Goal: Task Accomplishment & Management: Complete application form

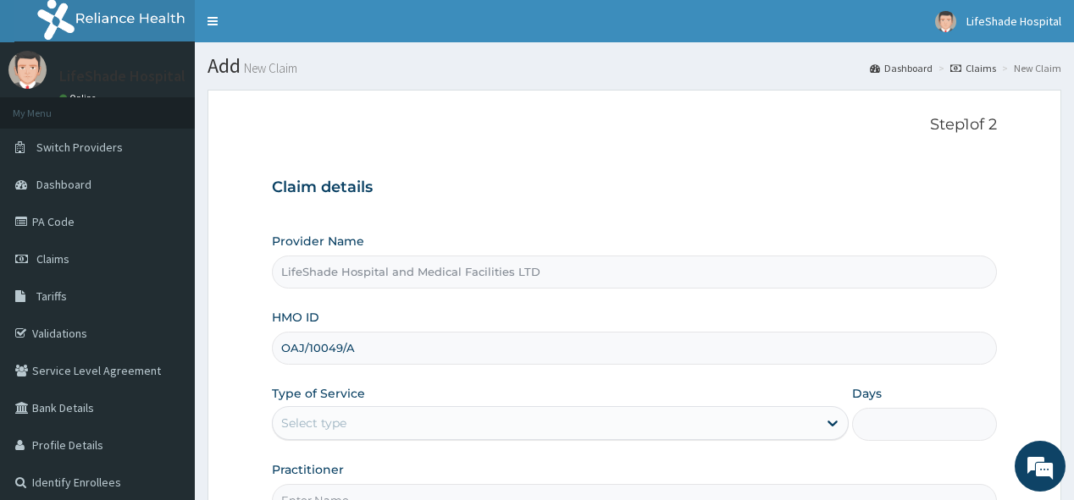
type input "OAJ/10049/A"
click at [488, 417] on div "Select type" at bounding box center [545, 423] width 545 height 27
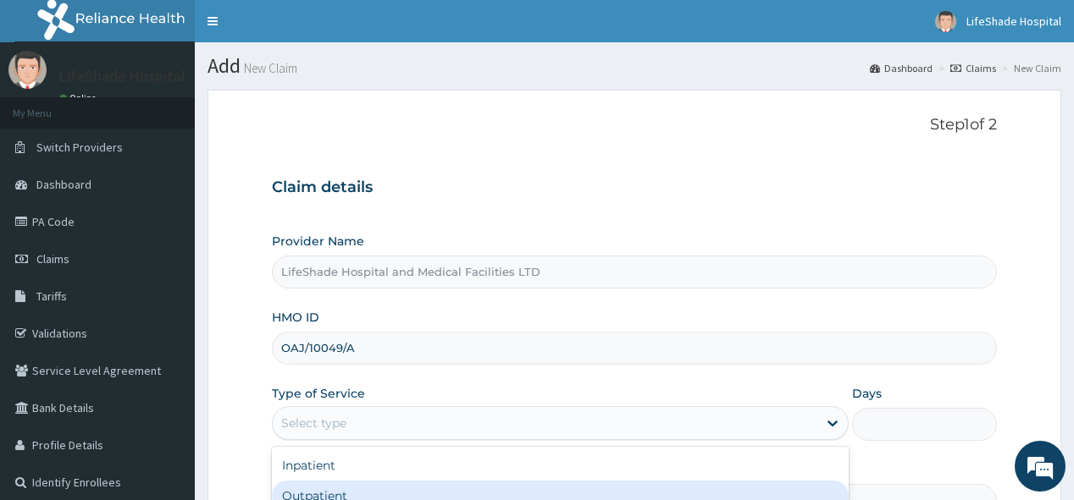
click at [541, 495] on div "Outpatient" at bounding box center [560, 496] width 577 height 30
type input "1"
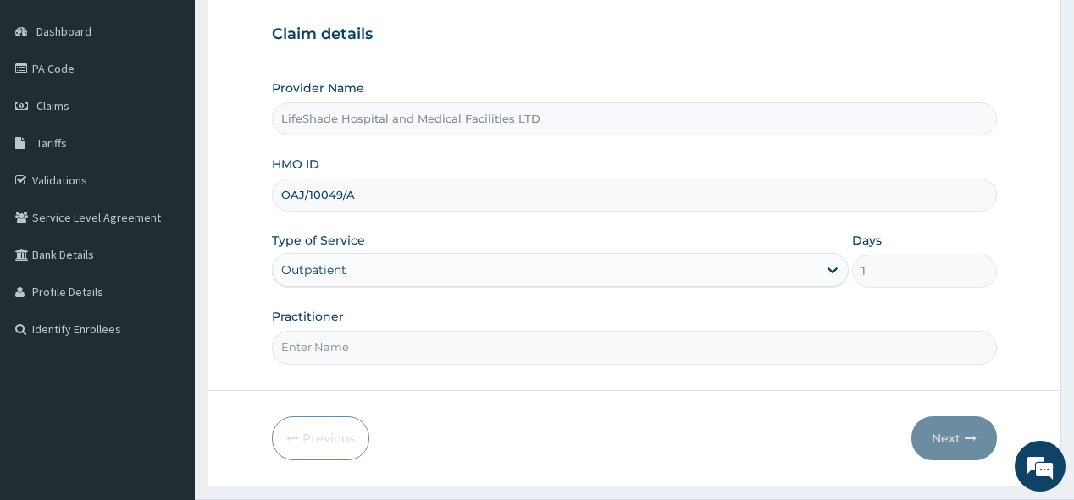
scroll to position [193, 0]
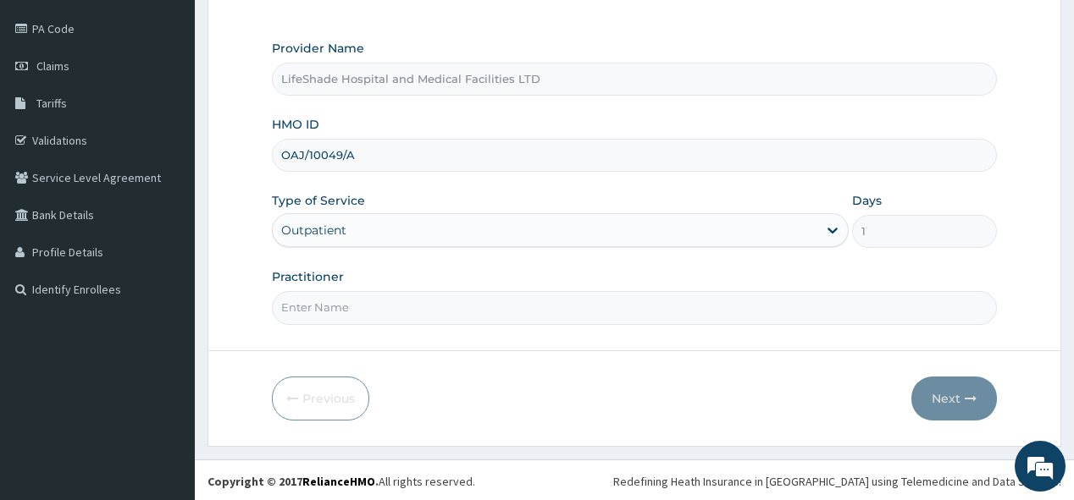
click at [741, 296] on input "Practitioner" at bounding box center [634, 307] width 724 height 33
type input "DOCTOR AJIDE"
click at [941, 390] on button "Next" at bounding box center [954, 399] width 86 height 44
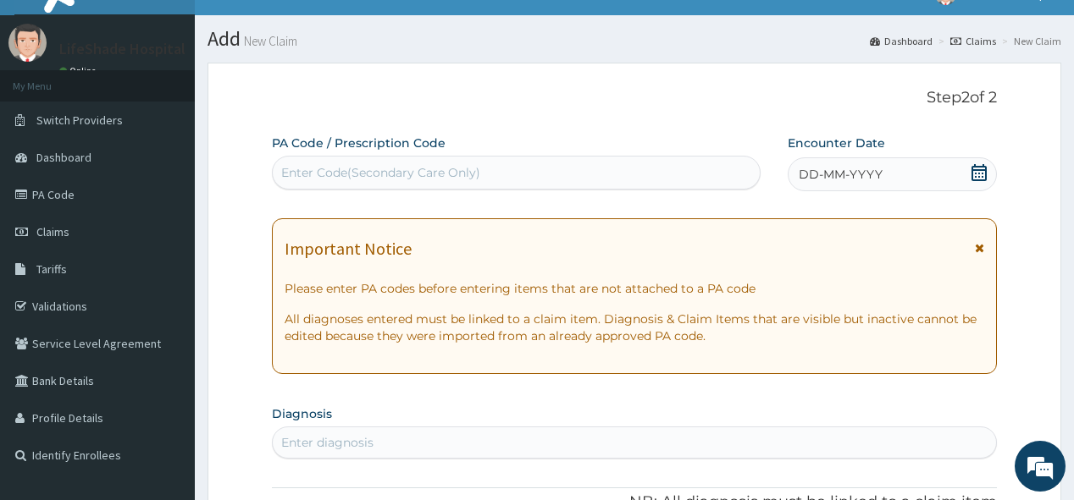
scroll to position [0, 0]
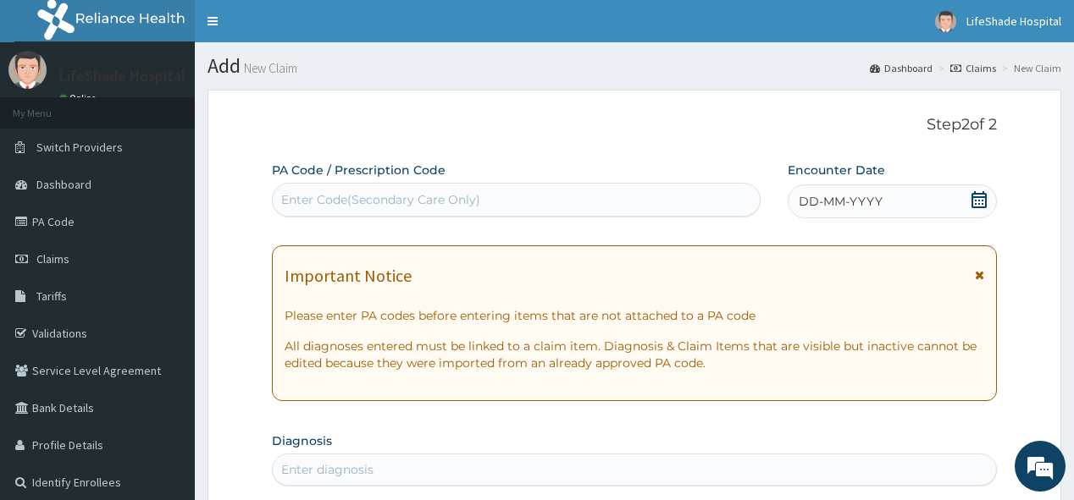
click at [303, 200] on div "Enter Code(Secondary Care Only)" at bounding box center [380, 199] width 199 height 17
paste input "PA/EAA02F"
type input "PA/EAA02F"
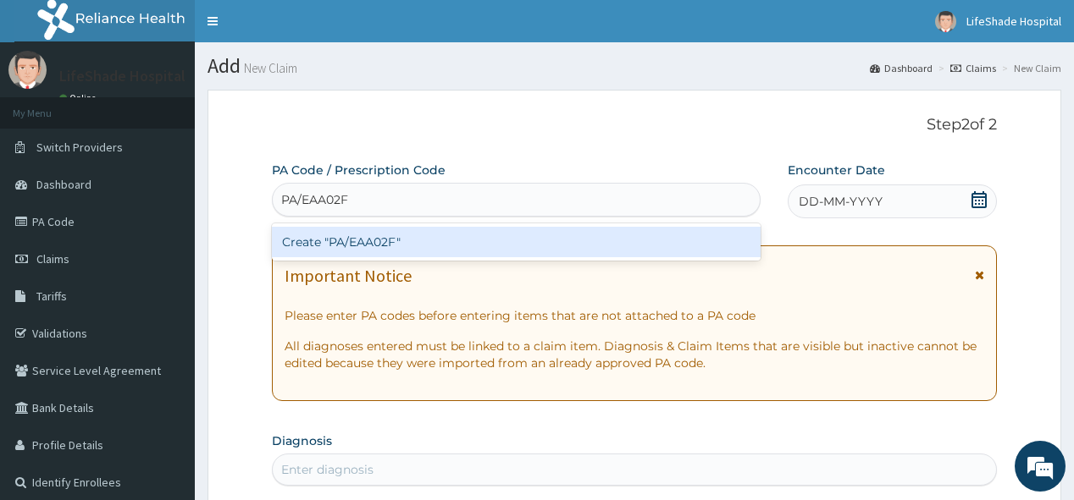
click at [329, 238] on div "Create "PA/EAA02F"" at bounding box center [516, 242] width 488 height 30
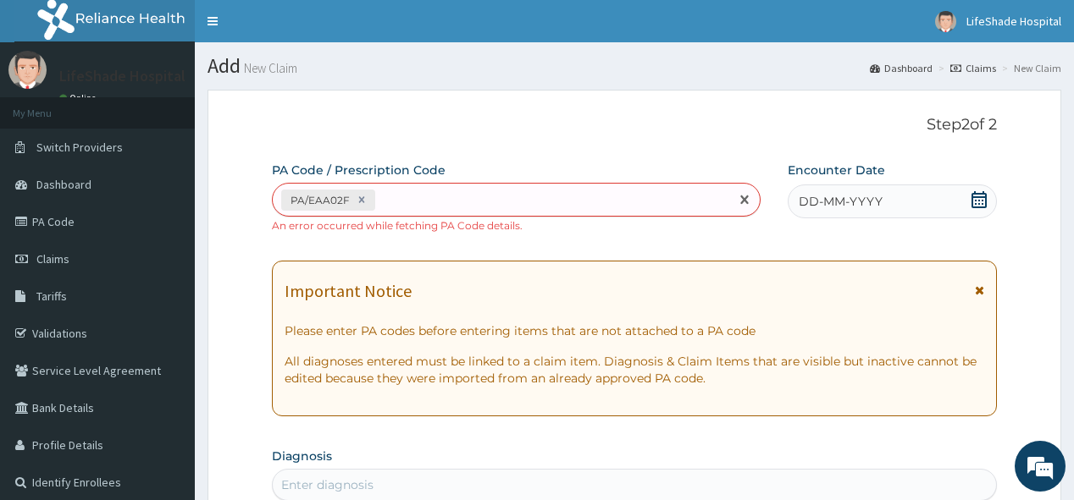
click at [423, 198] on div "PA/EAA02F" at bounding box center [501, 200] width 456 height 28
click at [362, 198] on icon at bounding box center [362, 200] width 6 height 6
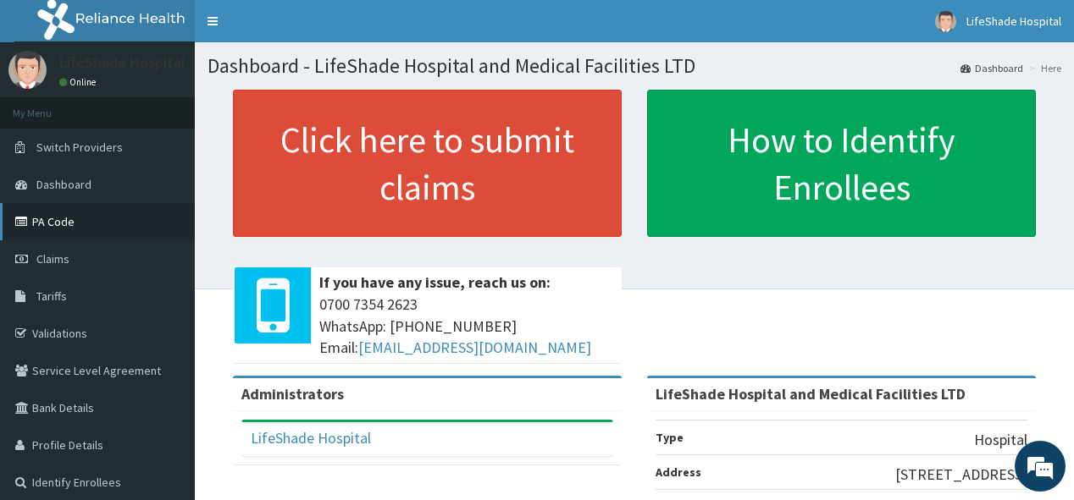
click at [64, 218] on link "PA Code" at bounding box center [97, 221] width 195 height 37
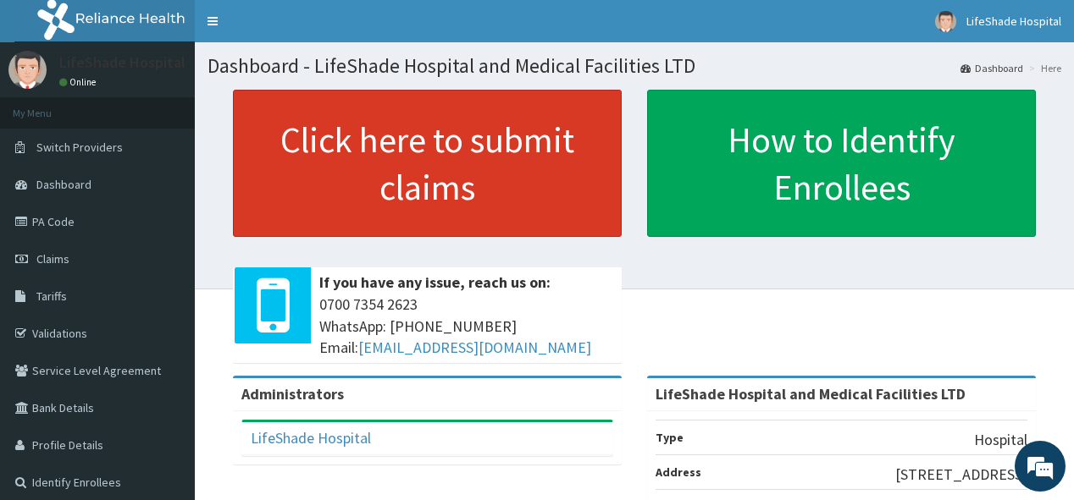
click at [396, 186] on link "Click here to submit claims" at bounding box center [427, 163] width 389 height 147
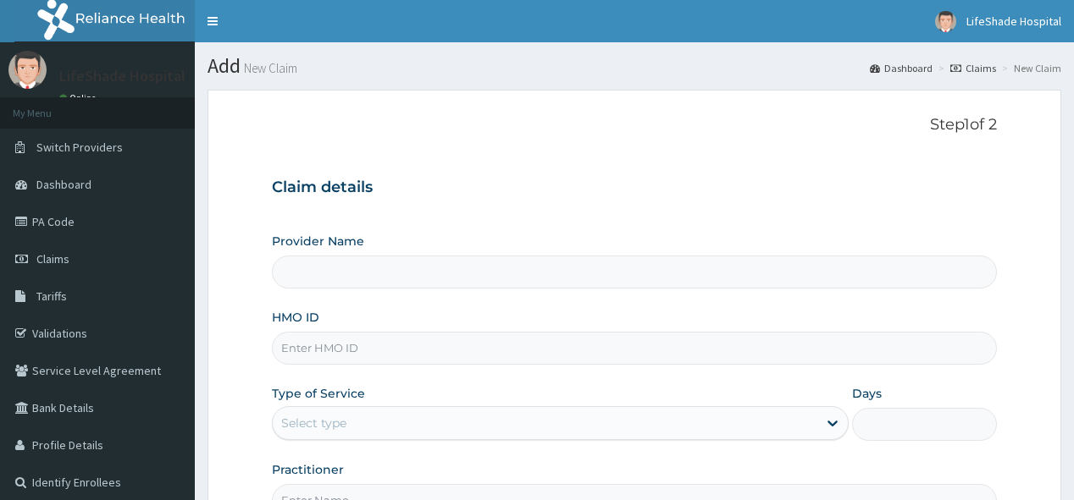
type input "LifeShade Hospital and Medical Facilities LTD"
click at [356, 348] on input "HMO ID" at bounding box center [634, 348] width 724 height 33
paste input "OAJ/10049/A"
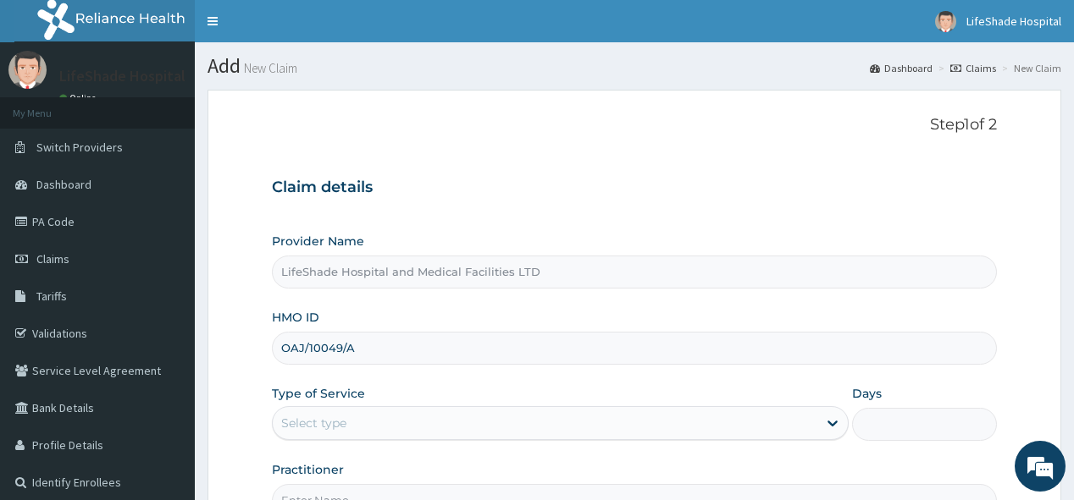
type input "OAJ/10049/A"
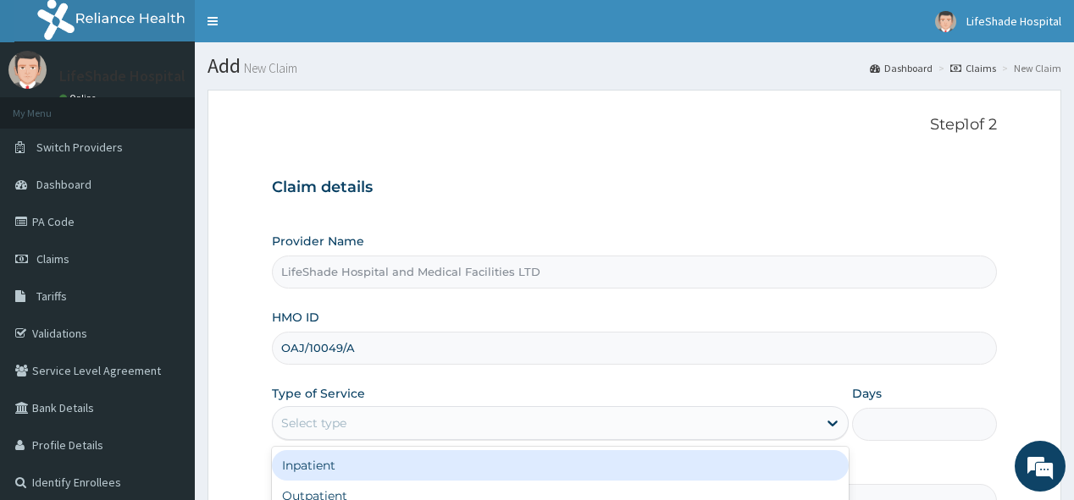
click at [378, 417] on div "Select type" at bounding box center [545, 423] width 545 height 27
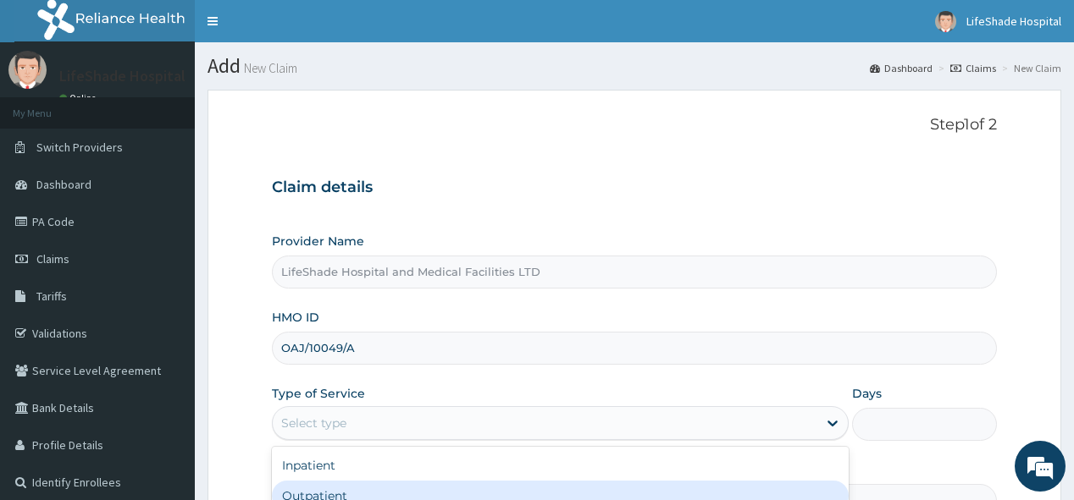
click at [511, 481] on div "Outpatient" at bounding box center [560, 496] width 577 height 30
type input "1"
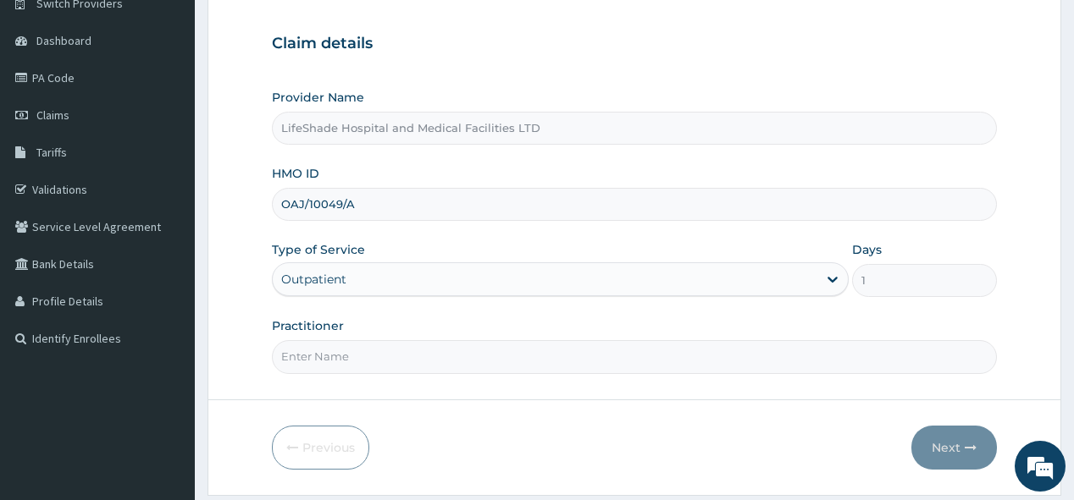
scroll to position [193, 0]
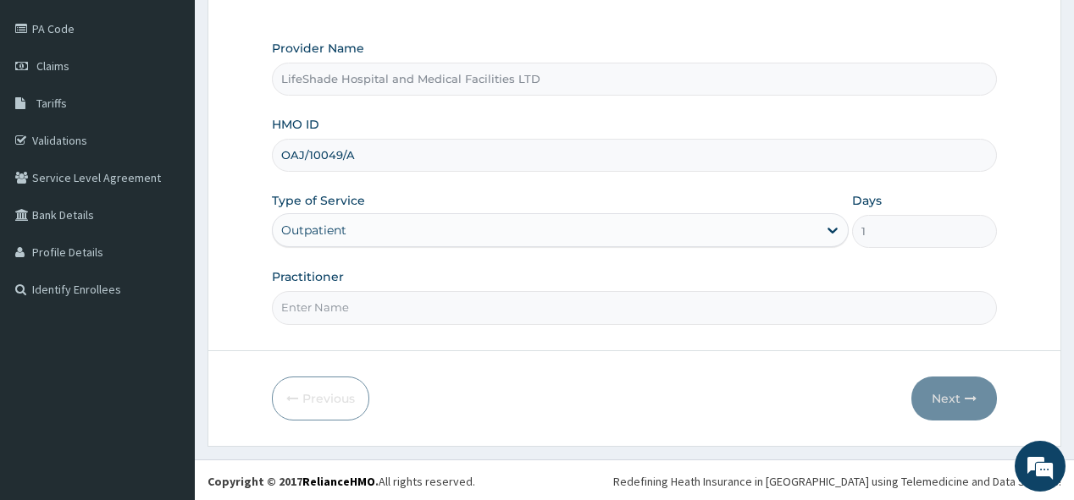
click at [801, 311] on input "Practitioner" at bounding box center [634, 307] width 724 height 33
type input "DOCTOR AJIDE"
click at [943, 390] on button "Next" at bounding box center [954, 399] width 86 height 44
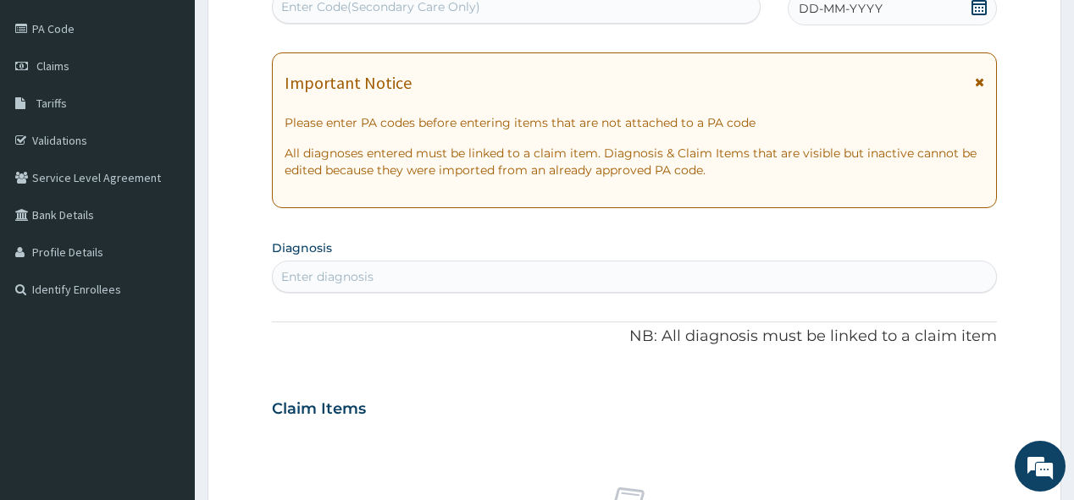
scroll to position [191, 0]
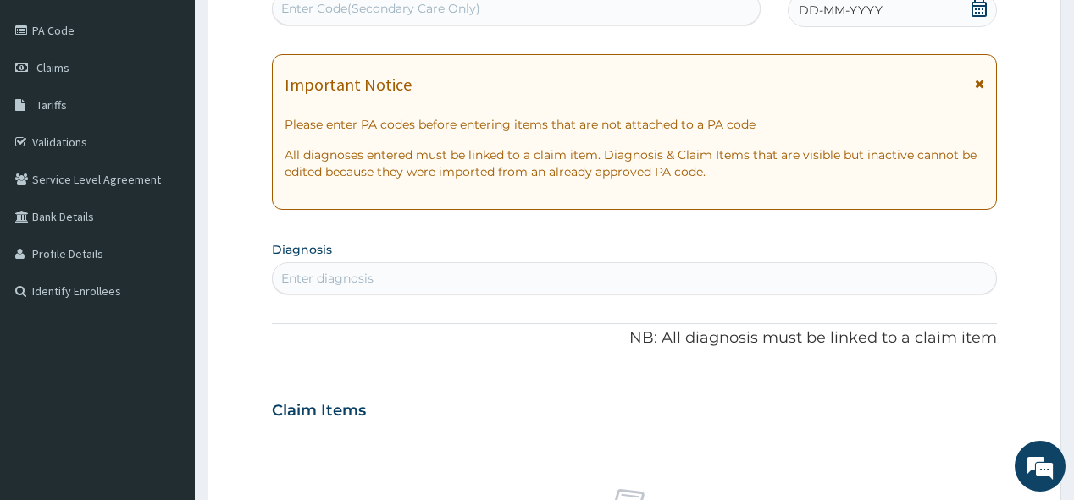
click at [439, 14] on div "Enter Code(Secondary Care Only)" at bounding box center [380, 8] width 199 height 17
paste input "PA/CA8C1C"
type input "PA/CA8C1C"
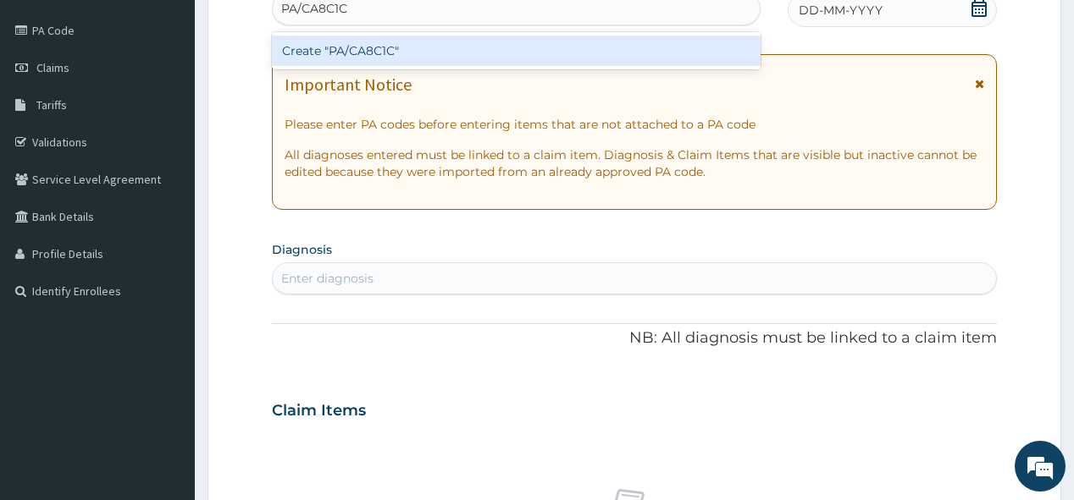
click at [371, 47] on div "Create "PA/CA8C1C"" at bounding box center [516, 51] width 488 height 30
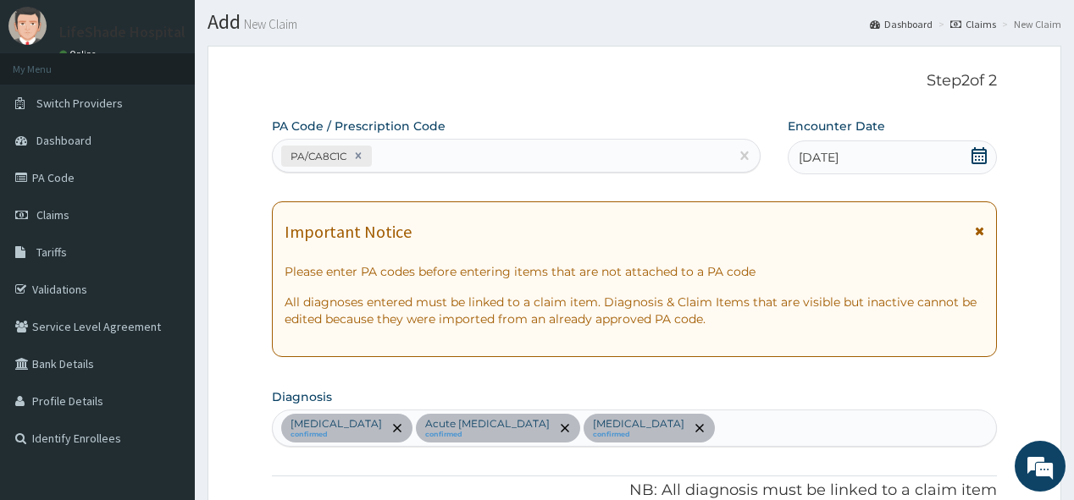
scroll to position [0, 0]
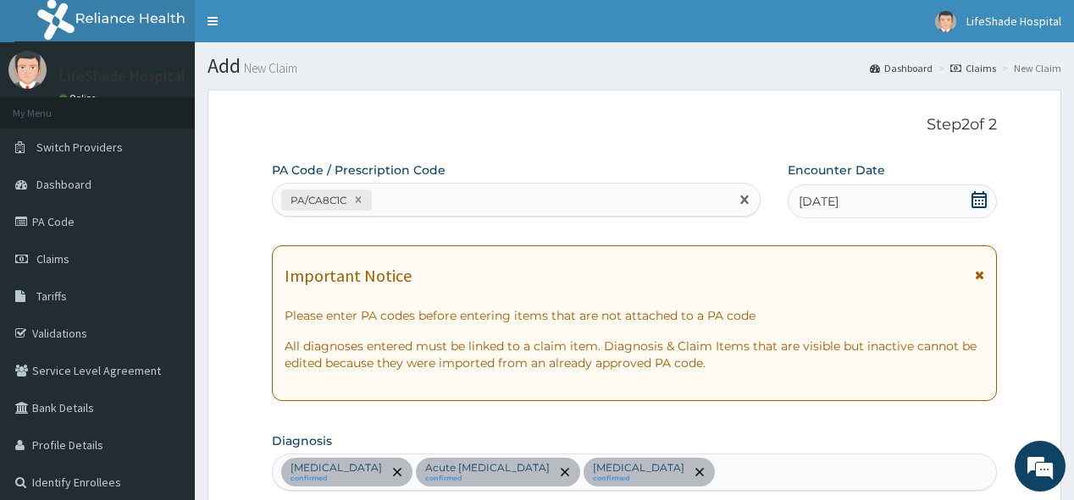
click at [448, 189] on div "PA/CA8C1C" at bounding box center [501, 200] width 456 height 28
paste input "PA/EAA02F"
type input "PA/EAA02F"
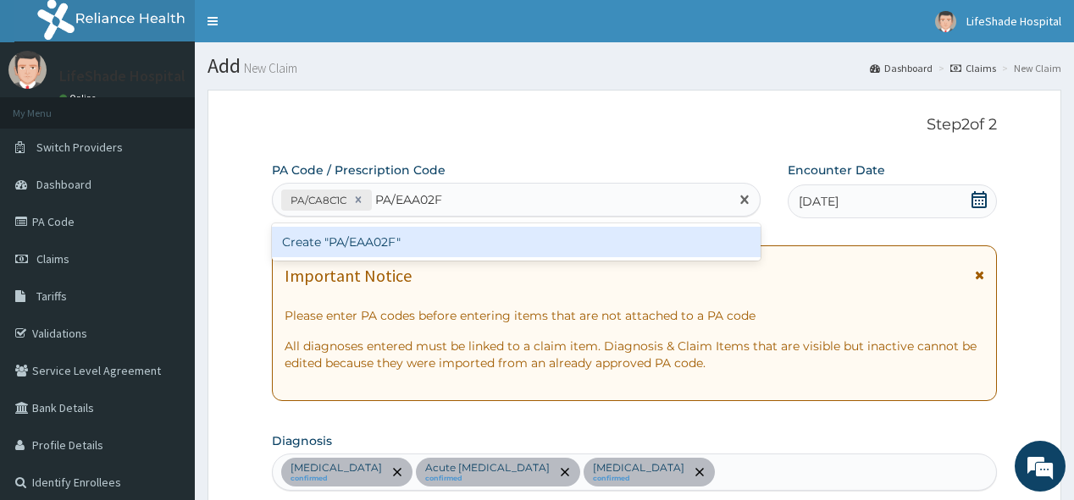
click at [359, 239] on div "Create "PA/EAA02F"" at bounding box center [516, 242] width 488 height 30
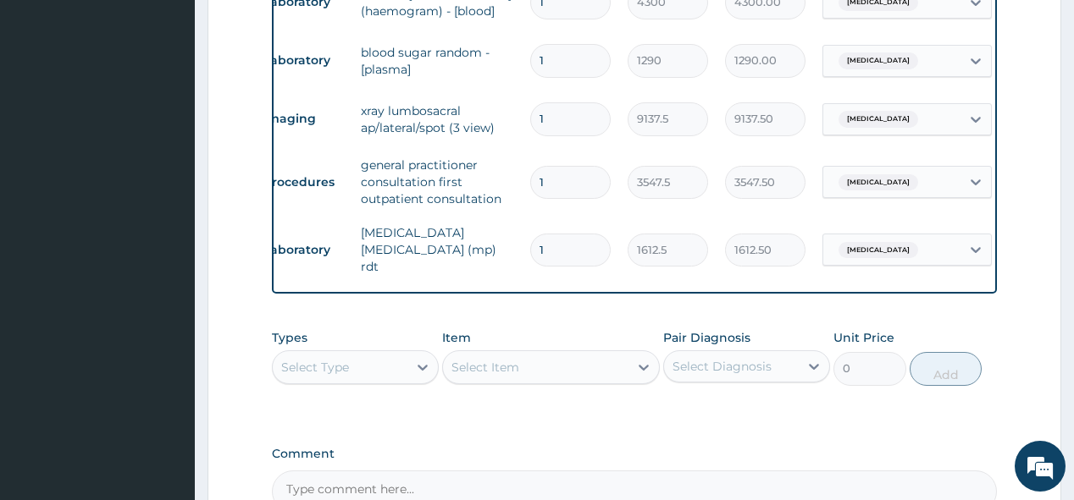
scroll to position [0, 54]
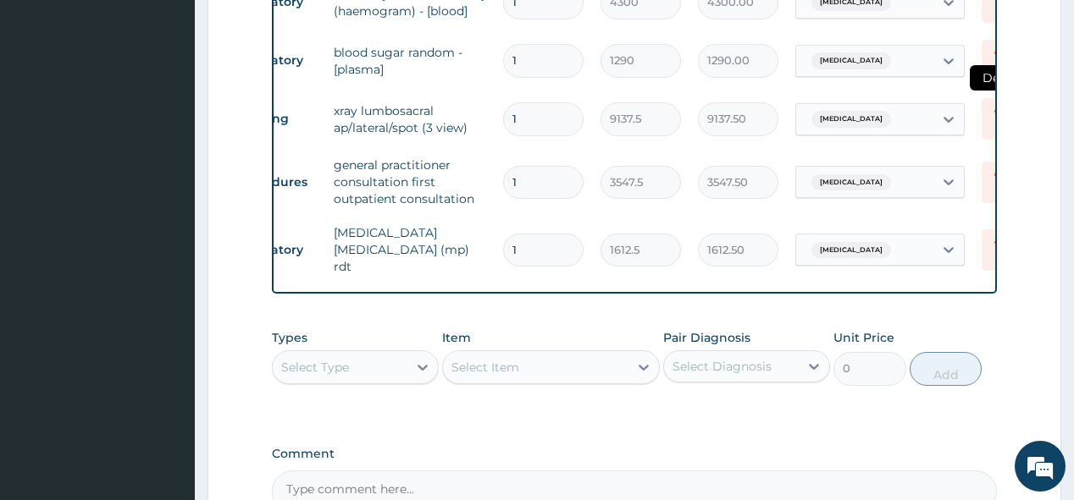
click at [992, 127] on icon at bounding box center [1000, 117] width 20 height 20
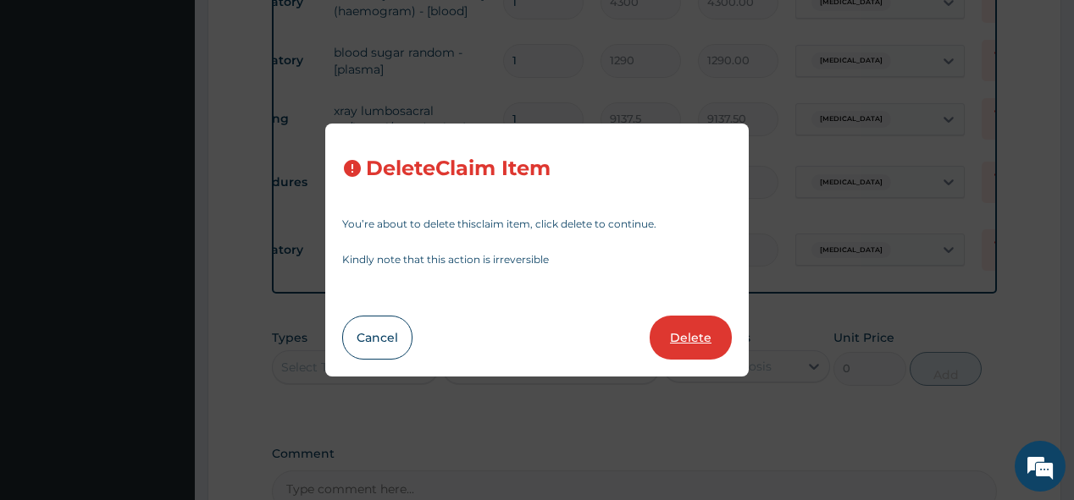
click at [677, 336] on button "Delete" at bounding box center [691, 338] width 82 height 44
type input "3547.5"
type input "3547.50"
type input "1612.5"
type input "1612.50"
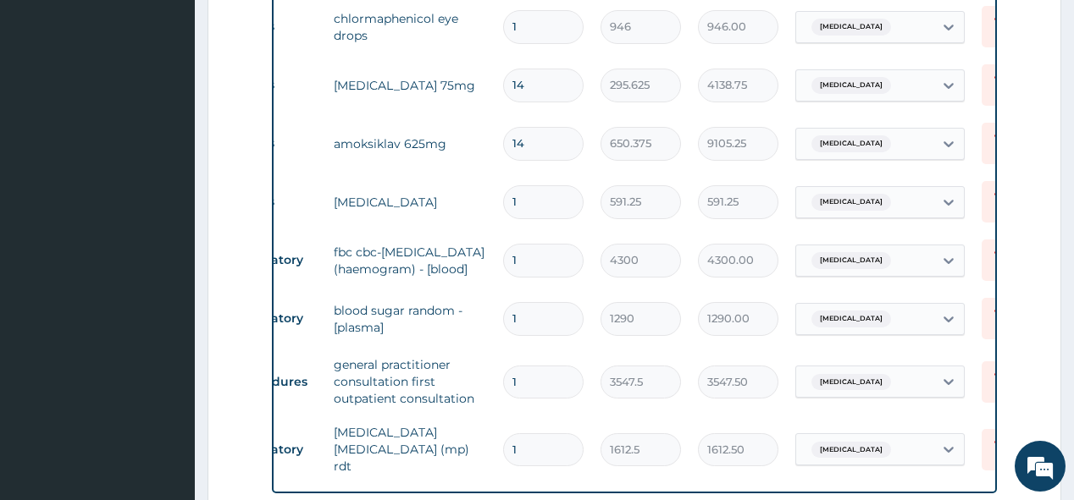
scroll to position [1223, 0]
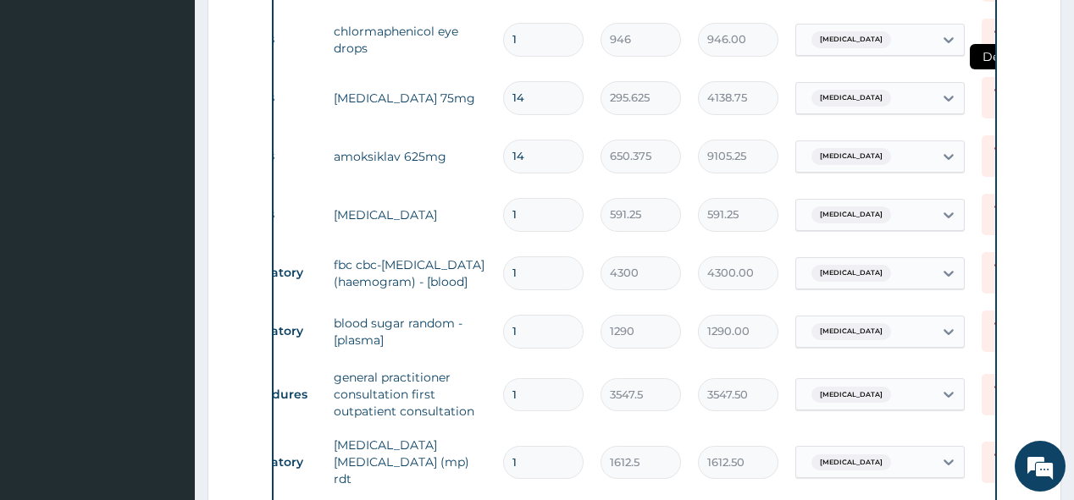
click at [986, 101] on icon at bounding box center [999, 97] width 37 height 41
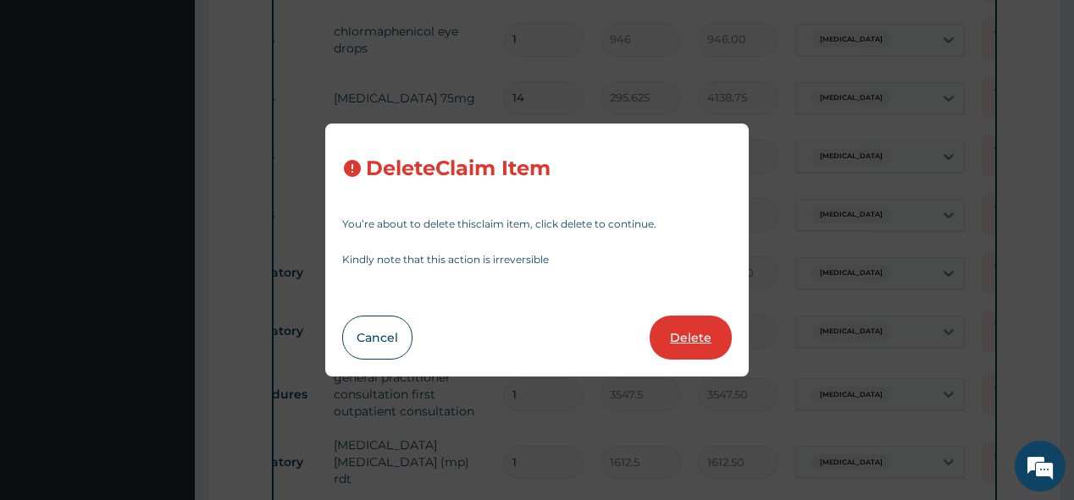
click at [684, 329] on button "Delete" at bounding box center [691, 338] width 82 height 44
type input "650.375"
type input "9105.25"
type input "1"
type input "591.25"
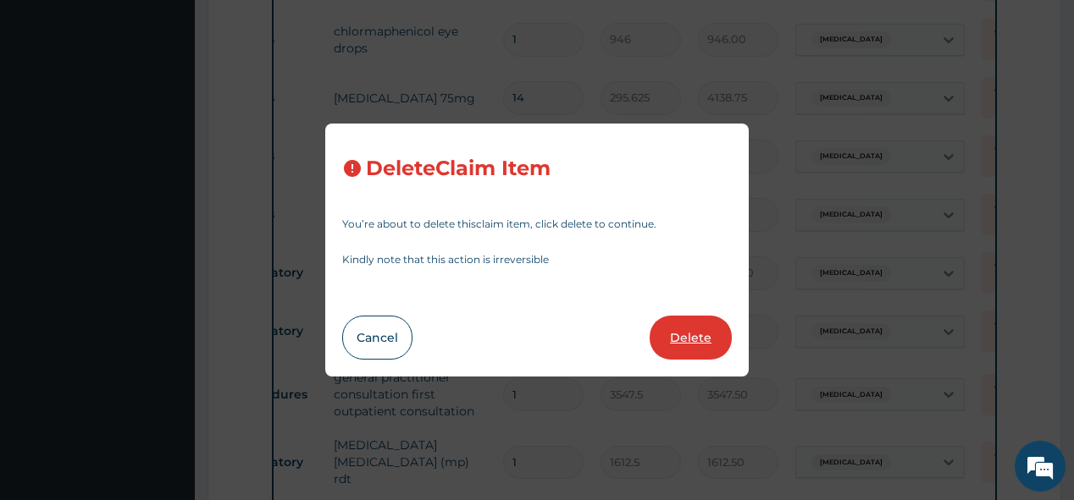
type input "591.25"
type input "4300"
type input "4300.00"
type input "1290"
type input "1290.00"
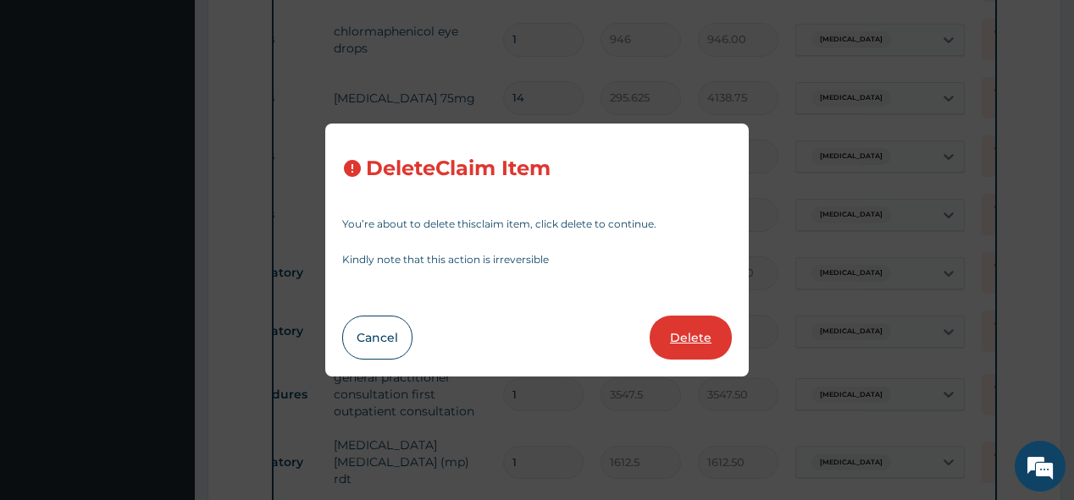
type input "3547.5"
type input "3547.50"
type input "1612.5"
type input "1612.50"
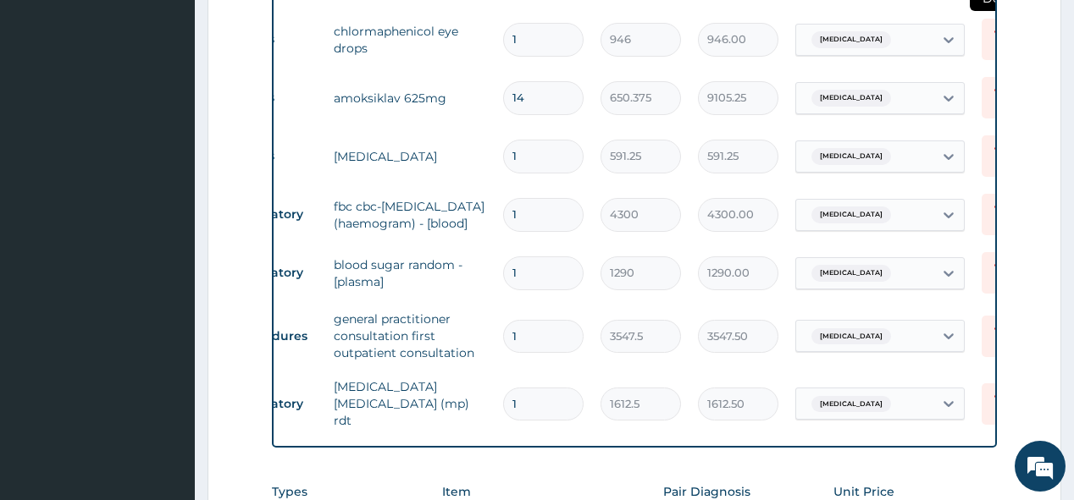
click at [990, 44] on icon at bounding box center [1000, 37] width 20 height 20
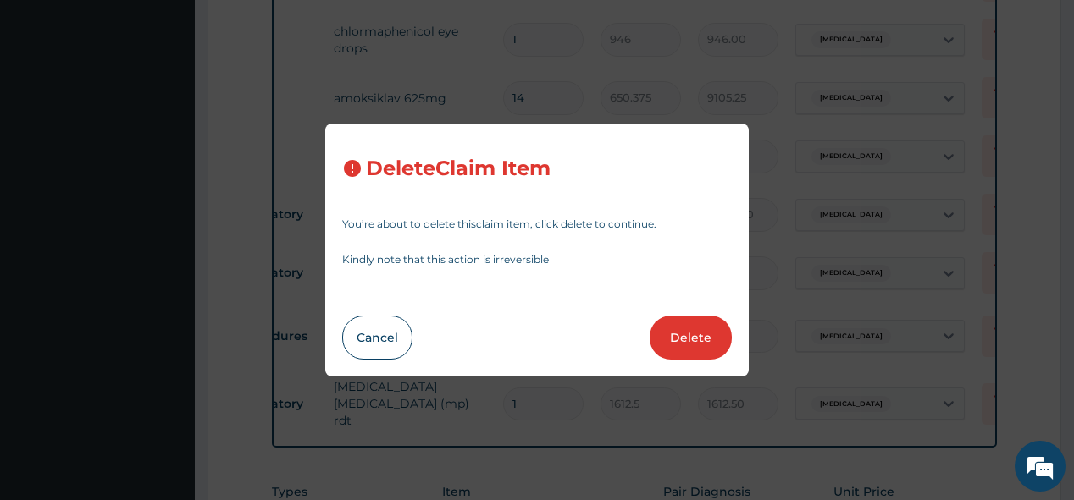
click at [685, 346] on button "Delete" at bounding box center [691, 338] width 82 height 44
type input "14"
type input "650.375"
type input "9105.25"
type input "1"
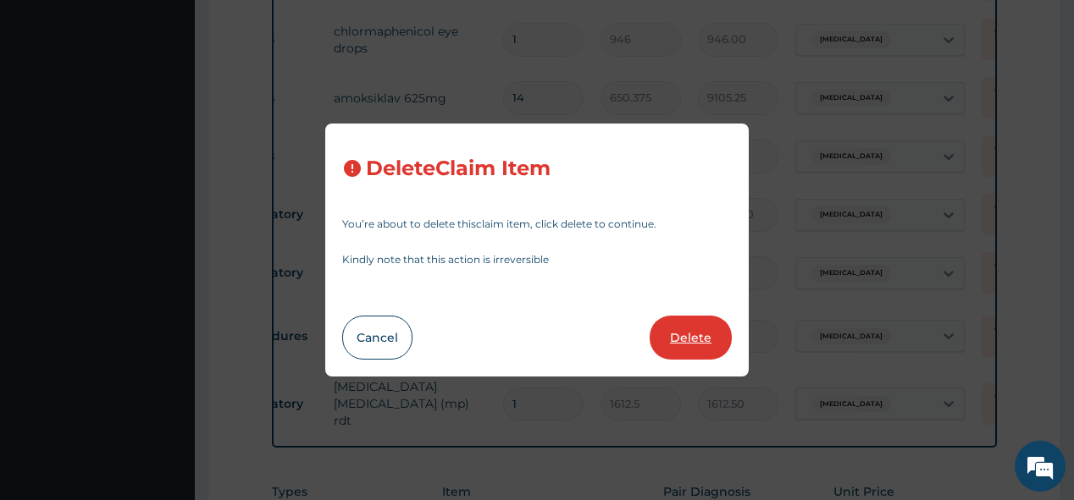
type input "591.25"
type input "4300"
type input "4300.00"
type input "1290"
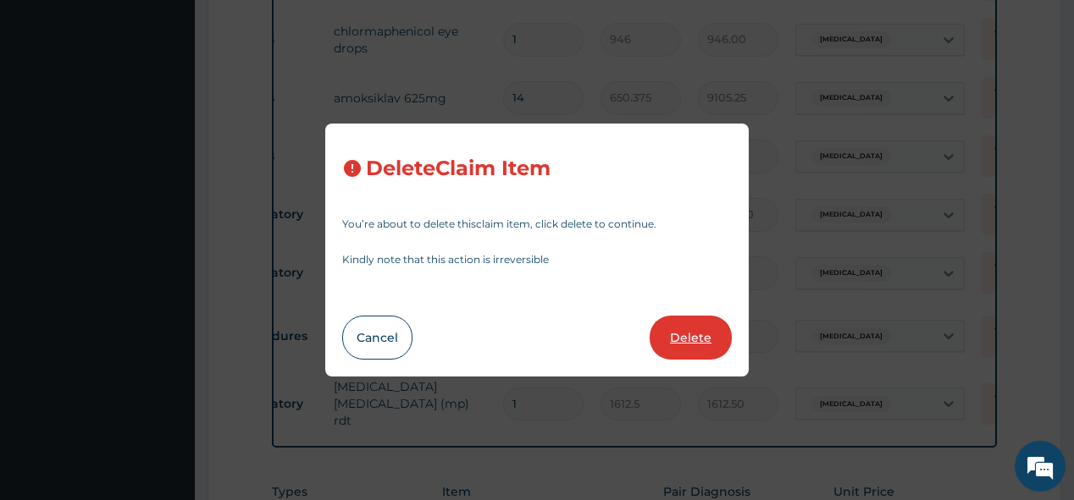
type input "1290.00"
type input "3547.5"
type input "3547.50"
type input "1612.5"
type input "1612.50"
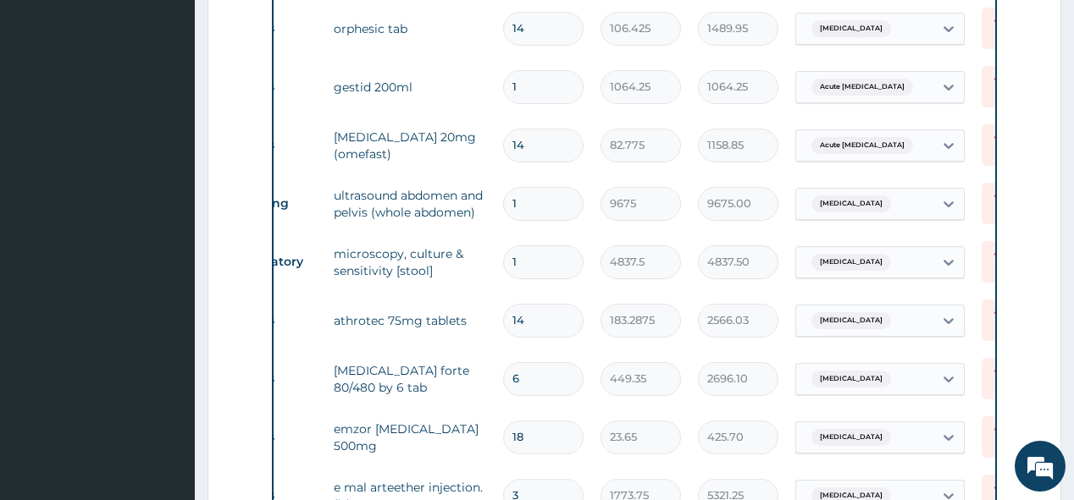
scroll to position [681, 0]
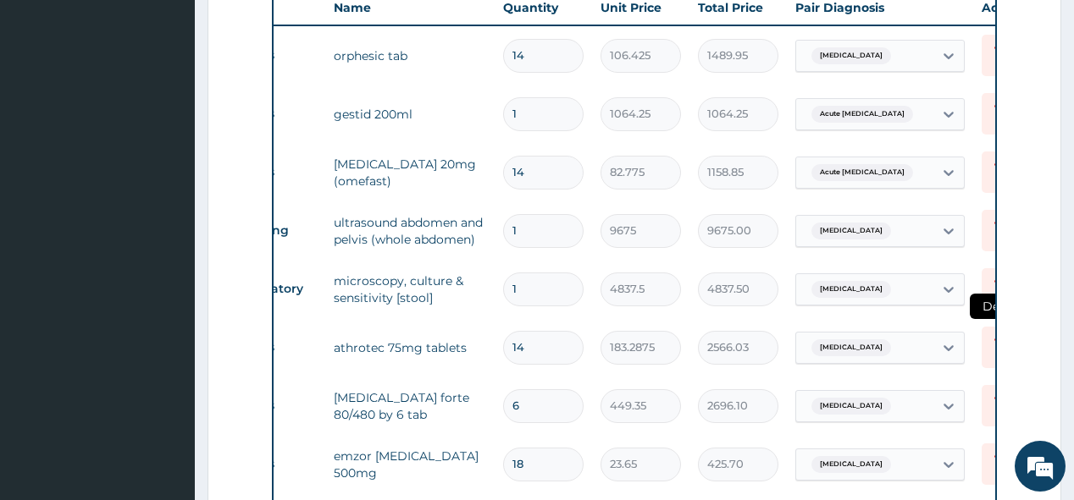
click at [992, 342] on icon at bounding box center [1000, 345] width 20 height 20
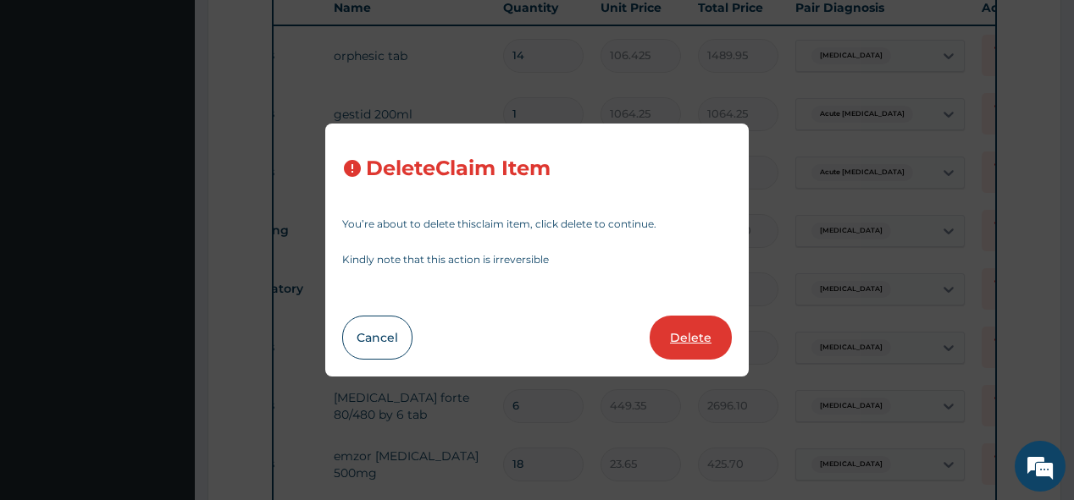
click at [700, 334] on button "Delete" at bounding box center [691, 338] width 82 height 44
type input "6"
type input "449.35"
type input "2696.10"
type input "18"
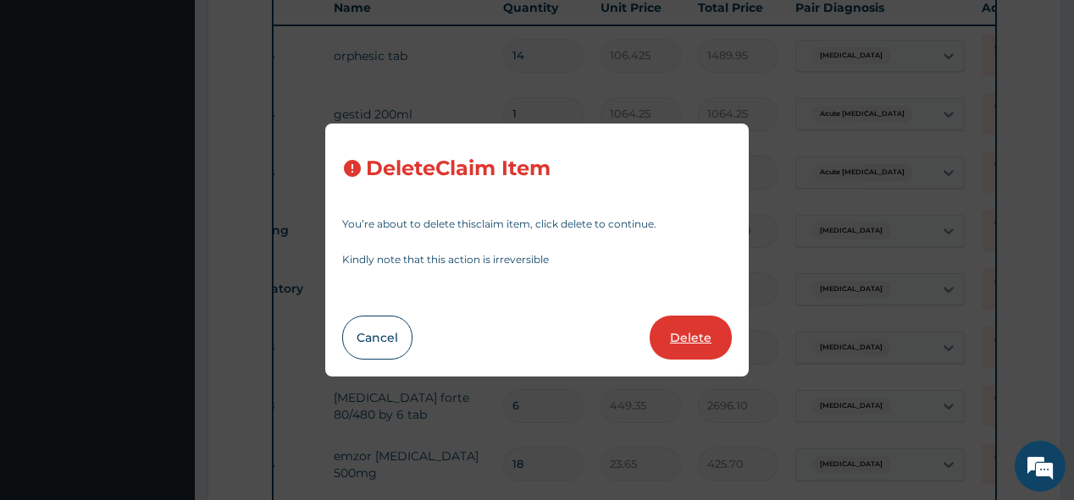
type input "23.65"
type input "425.70"
type input "3"
type input "1773.75"
type input "5321.25"
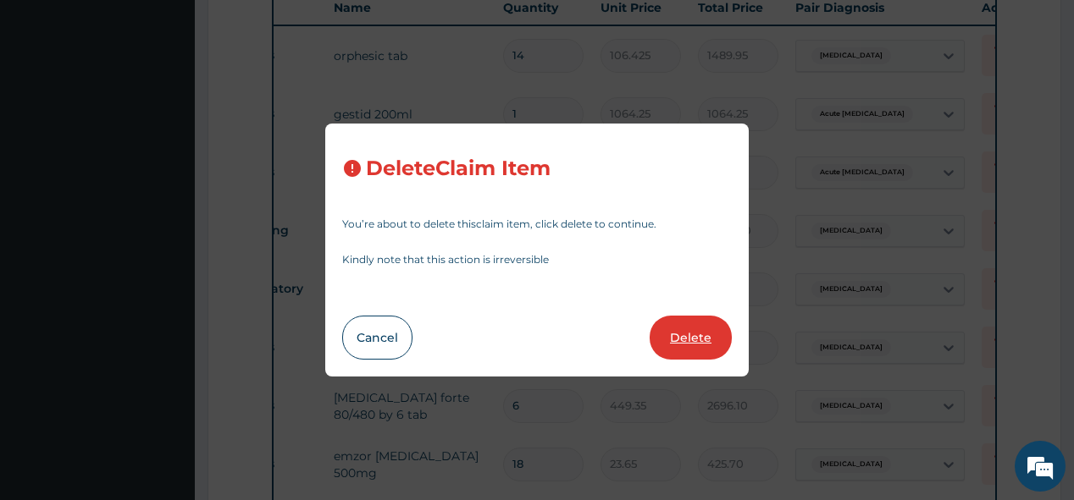
type input "14"
type input "650.375"
type input "9105.25"
type input "1"
type input "591.25"
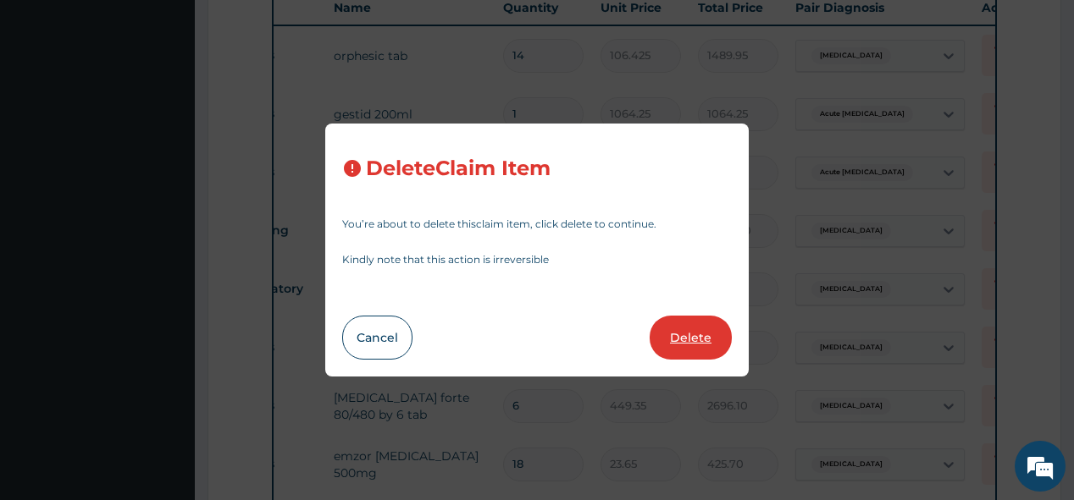
type input "591.25"
type input "4300"
type input "4300.00"
type input "1290"
type input "1290.00"
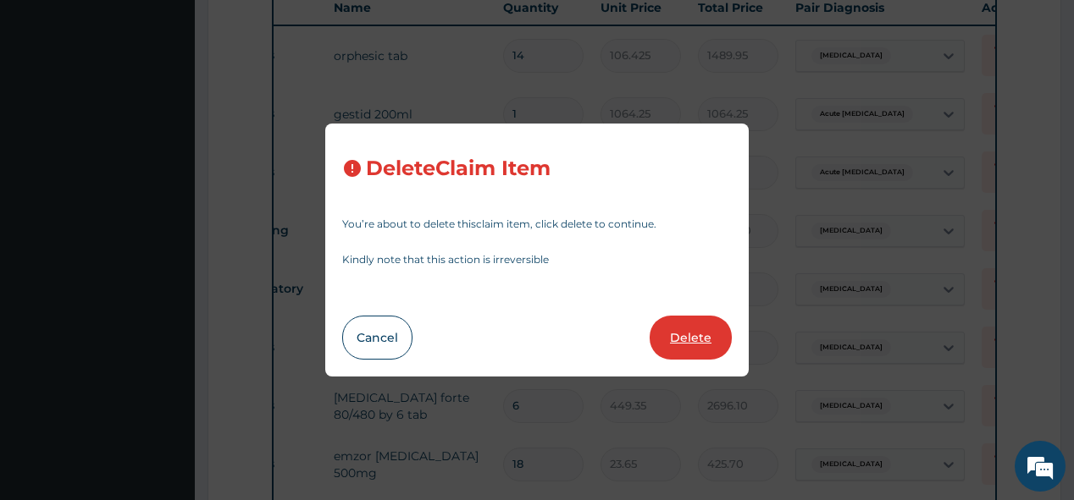
type input "3547.5"
type input "3547.50"
type input "1612.5"
type input "1612.50"
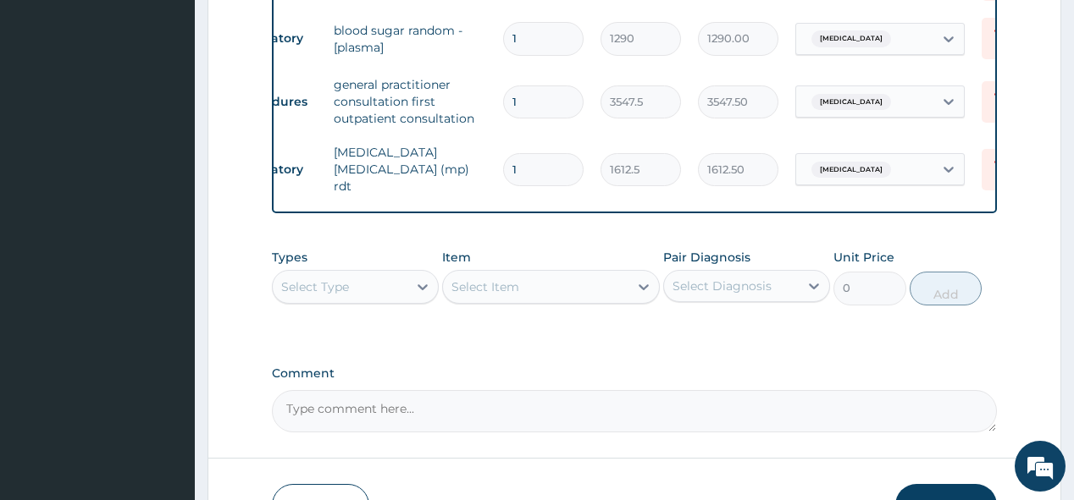
scroll to position [1358, 0]
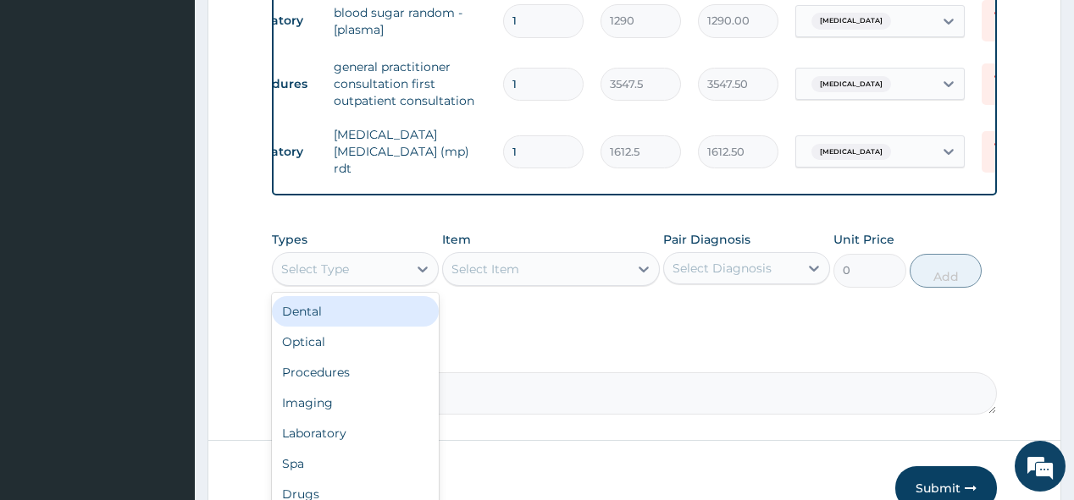
click at [376, 272] on div "Select Type" at bounding box center [340, 269] width 135 height 27
type input "R"
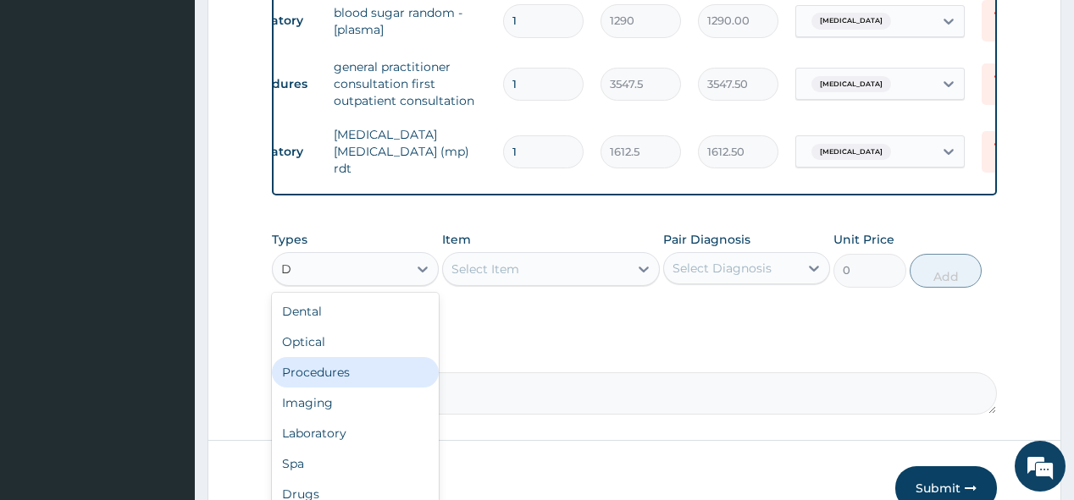
type input "DR"
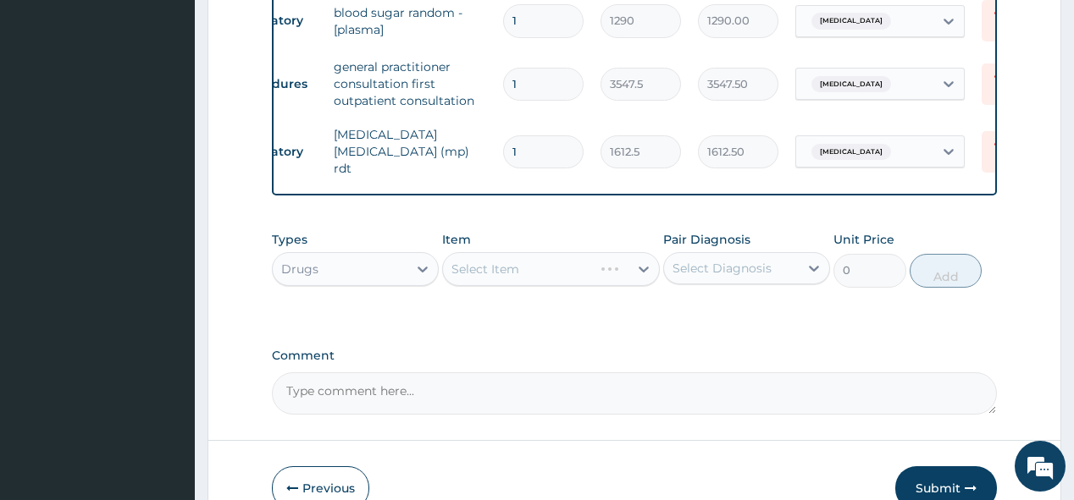
click at [474, 276] on div "Select Item" at bounding box center [551, 269] width 218 height 34
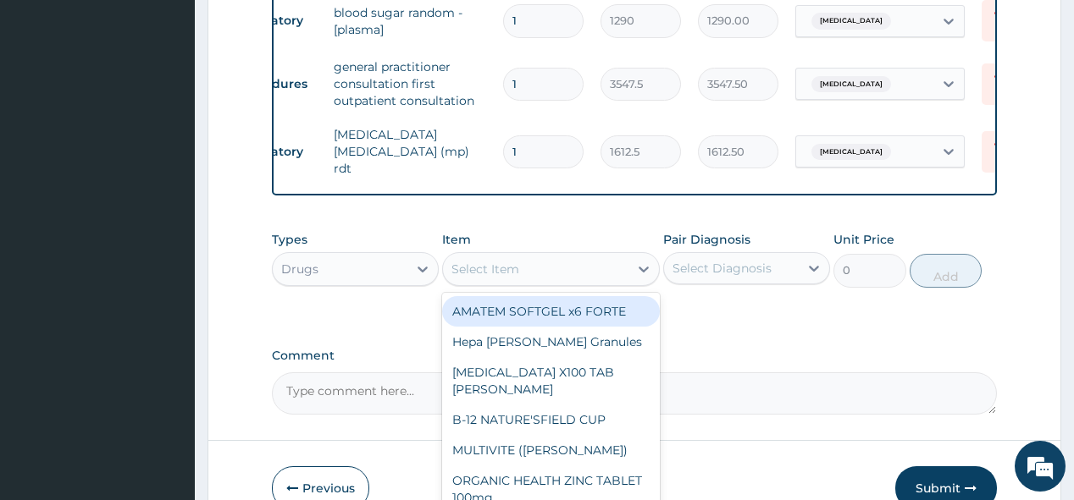
click at [474, 276] on div "Select Item" at bounding box center [485, 269] width 68 height 17
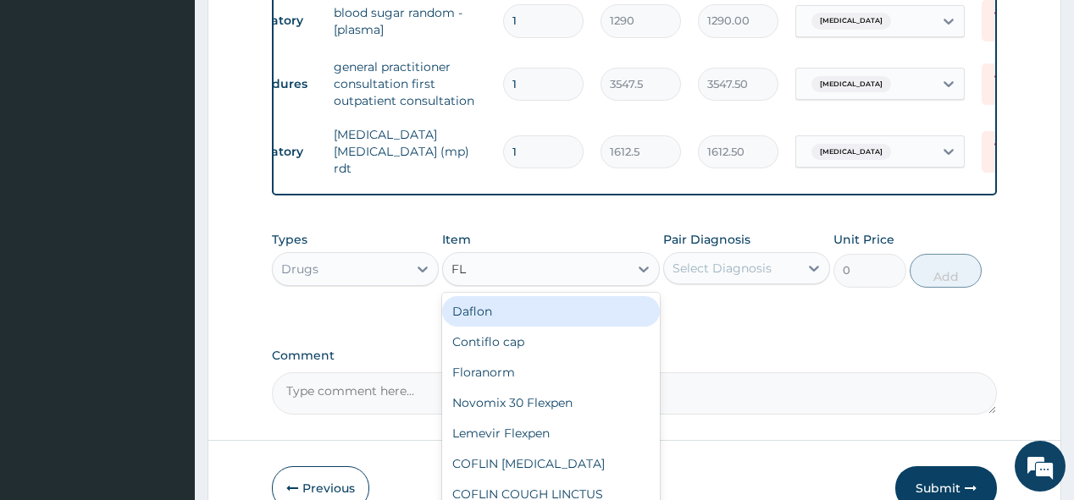
type input "FLA"
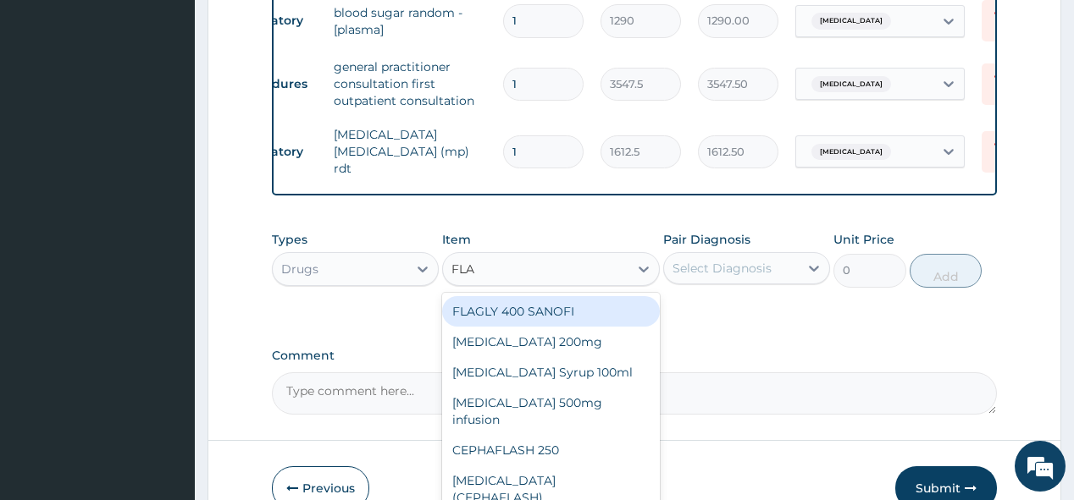
type input "70.95"
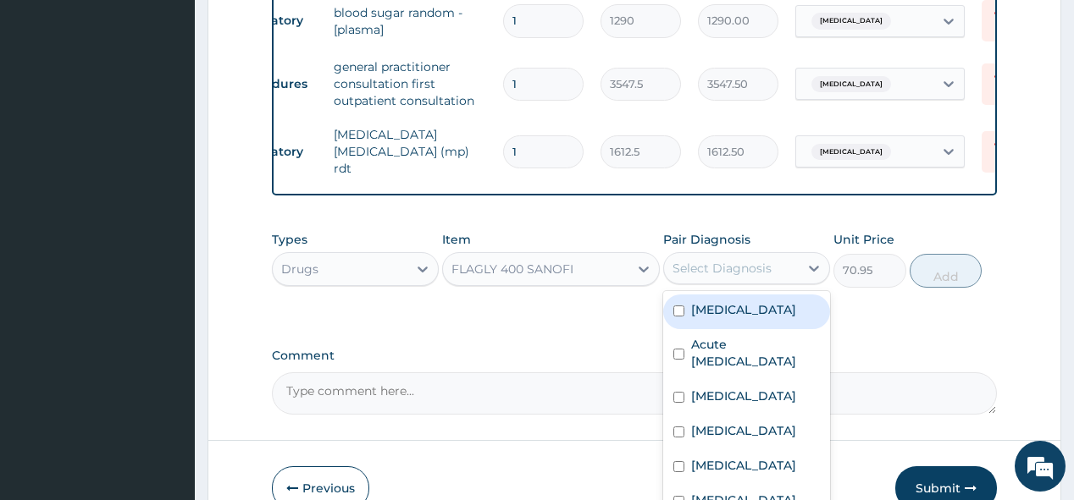
click at [699, 274] on div "Select Diagnosis" at bounding box center [721, 268] width 99 height 17
click at [684, 318] on div "Acute abdomen" at bounding box center [746, 312] width 167 height 35
checkbox input "true"
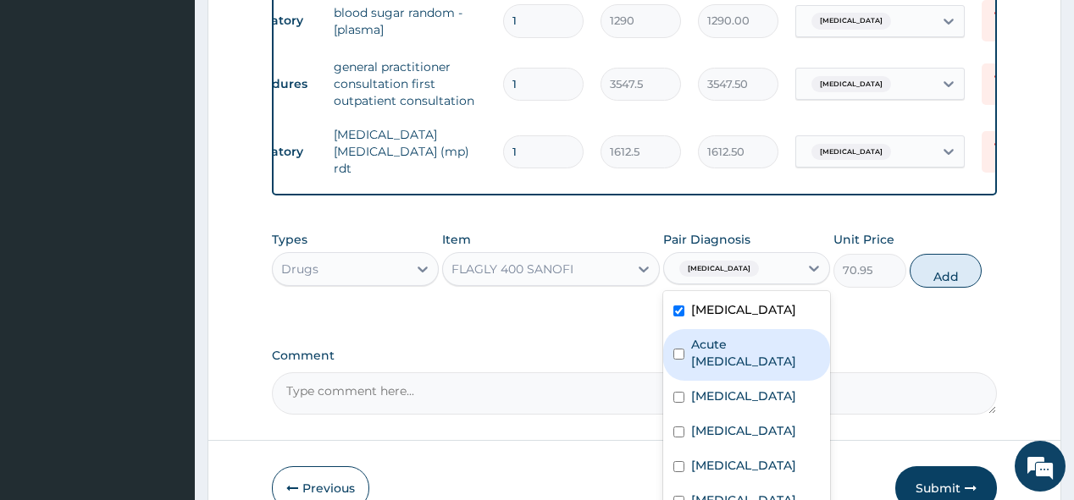
click at [683, 349] on input "checkbox" at bounding box center [678, 354] width 11 height 11
checkbox input "true"
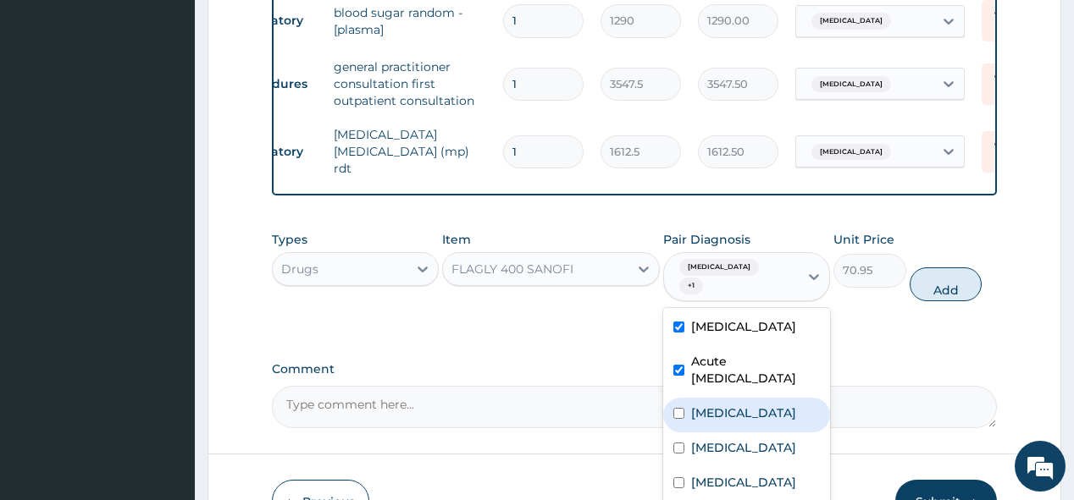
click at [681, 408] on input "checkbox" at bounding box center [678, 413] width 11 height 11
checkbox input "true"
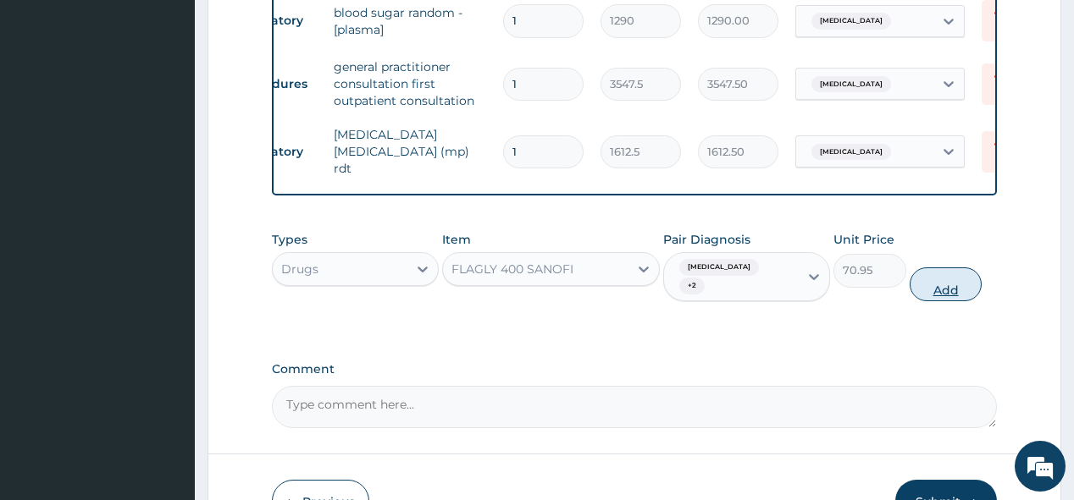
click at [944, 279] on button "Add" at bounding box center [945, 285] width 73 height 34
type input "0"
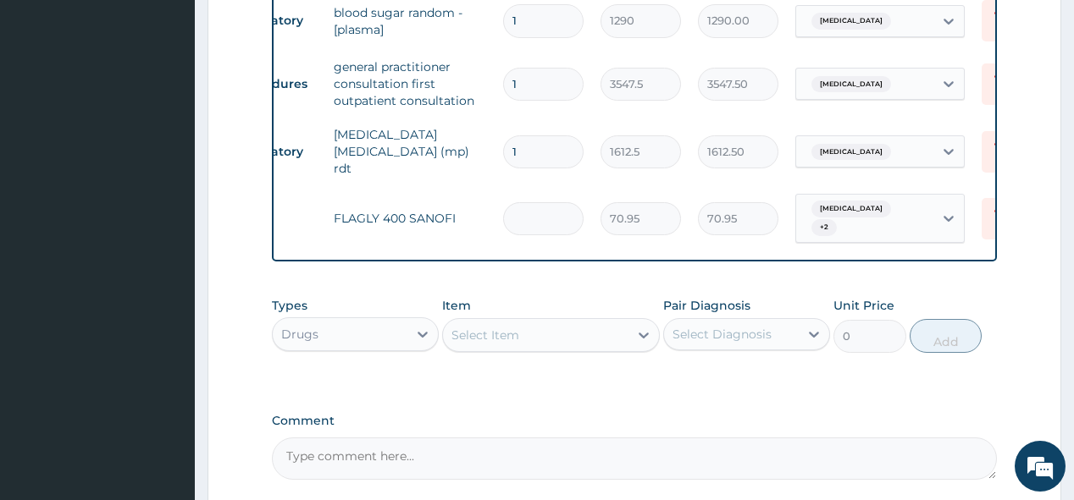
type input "0.00"
type input "2"
type input "141.90"
type input "21"
type input "1489.95"
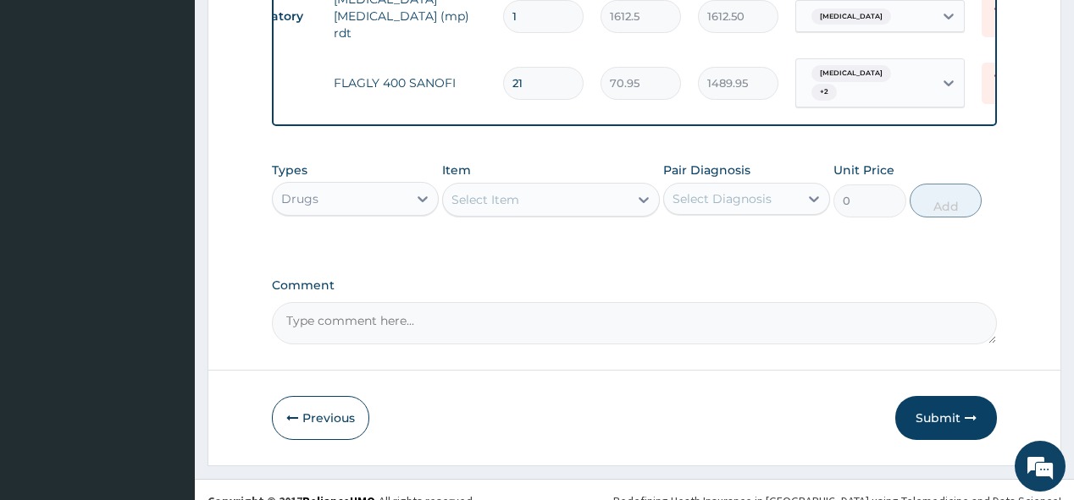
scroll to position [1514, 0]
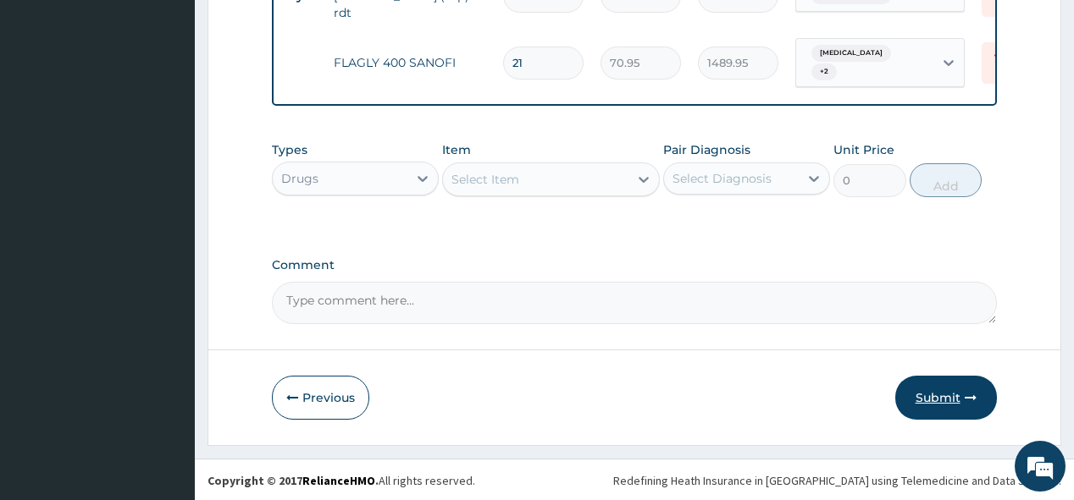
type input "21"
click at [945, 401] on button "Submit" at bounding box center [946, 398] width 102 height 44
click at [945, 394] on button "Submit" at bounding box center [946, 398] width 102 height 44
click at [945, 393] on button "Submit" at bounding box center [946, 398] width 102 height 44
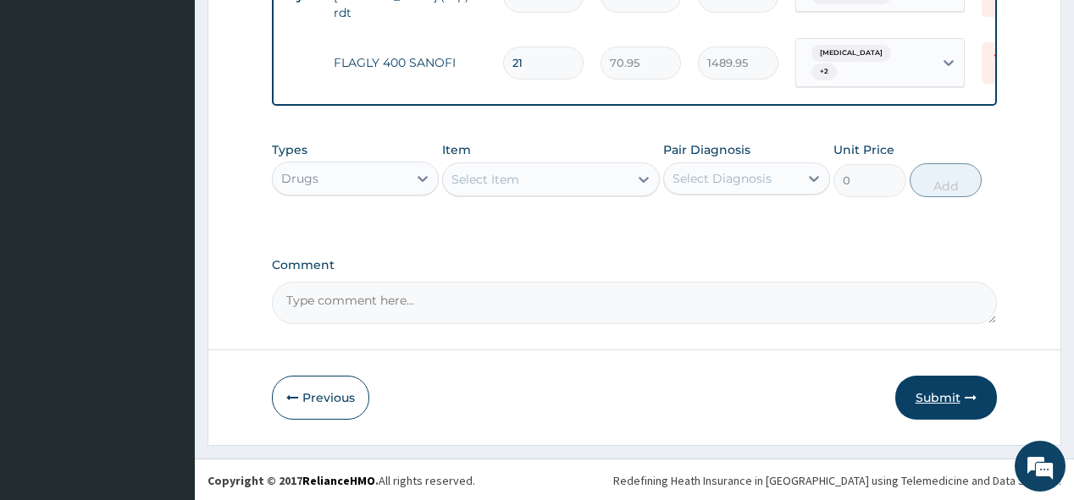
click at [945, 393] on button "Submit" at bounding box center [946, 398] width 102 height 44
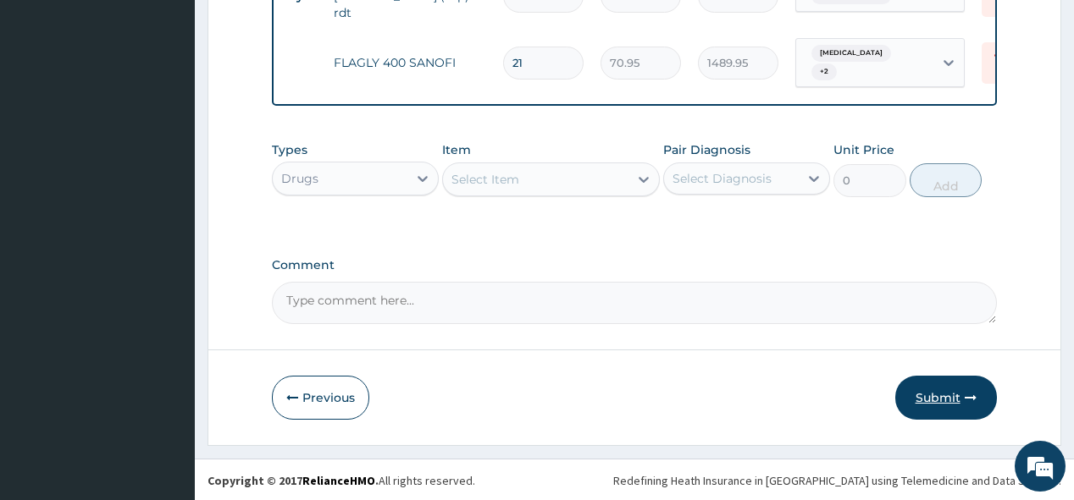
click at [945, 393] on button "Submit" at bounding box center [946, 398] width 102 height 44
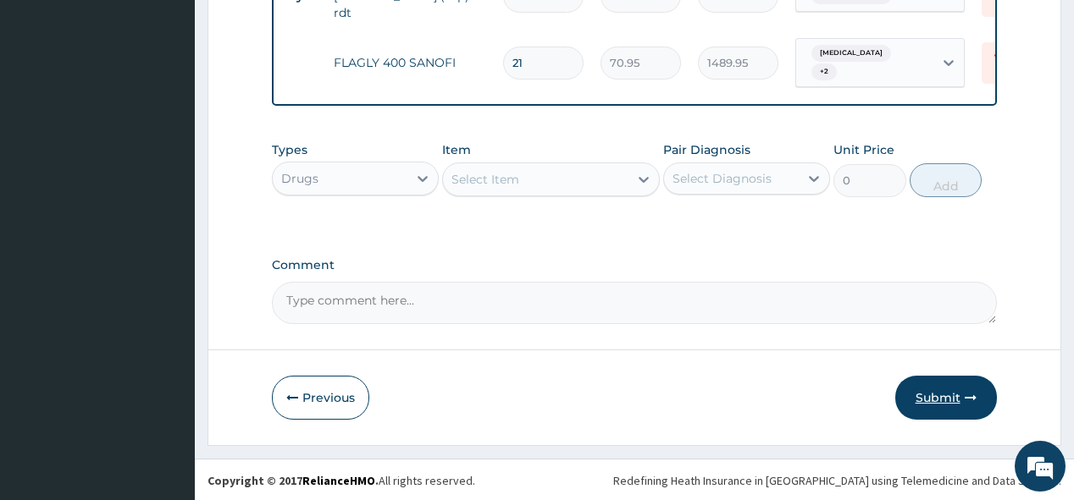
click at [945, 393] on button "Submit" at bounding box center [946, 398] width 102 height 44
click at [932, 393] on button "Submit" at bounding box center [946, 398] width 102 height 44
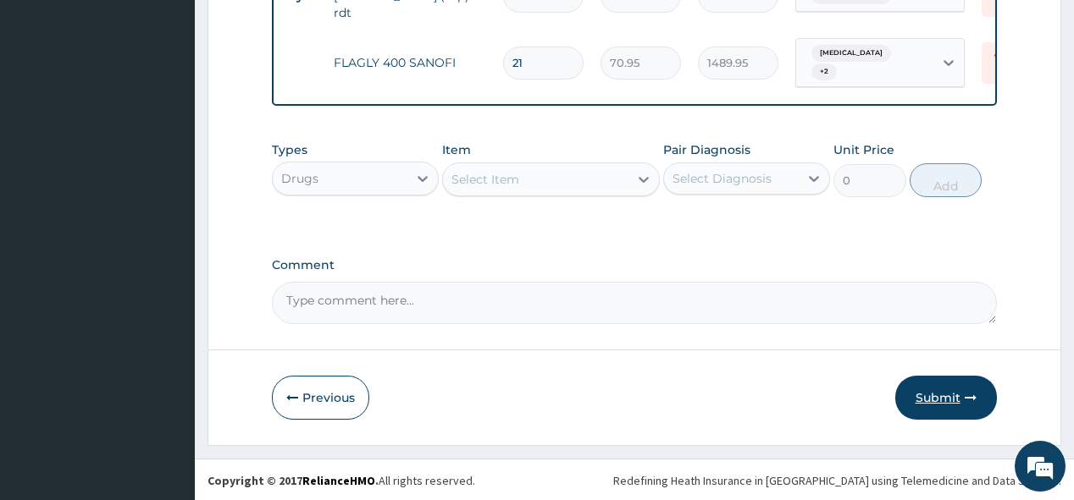
click at [932, 393] on button "Submit" at bounding box center [946, 398] width 102 height 44
click at [945, 398] on button "Submit" at bounding box center [946, 398] width 102 height 44
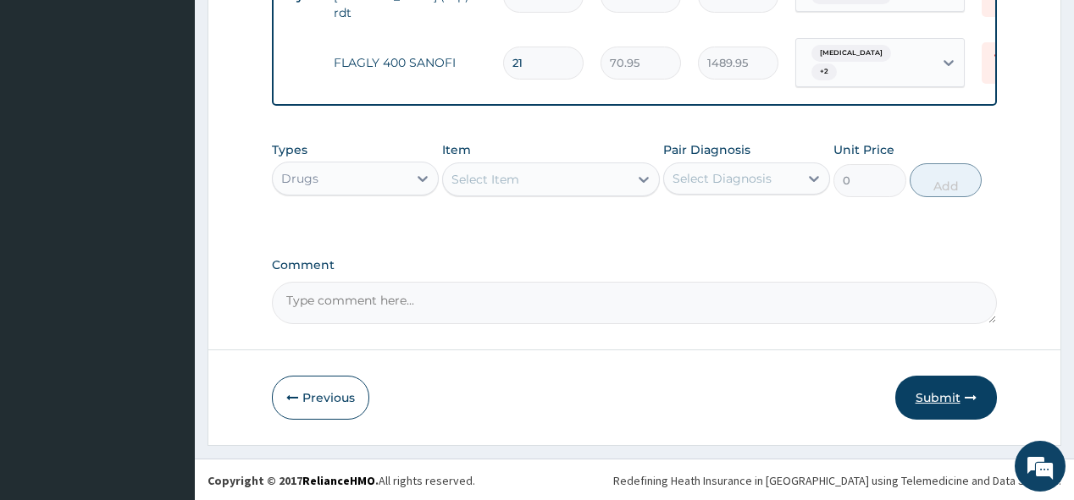
click at [945, 398] on button "Submit" at bounding box center [946, 398] width 102 height 44
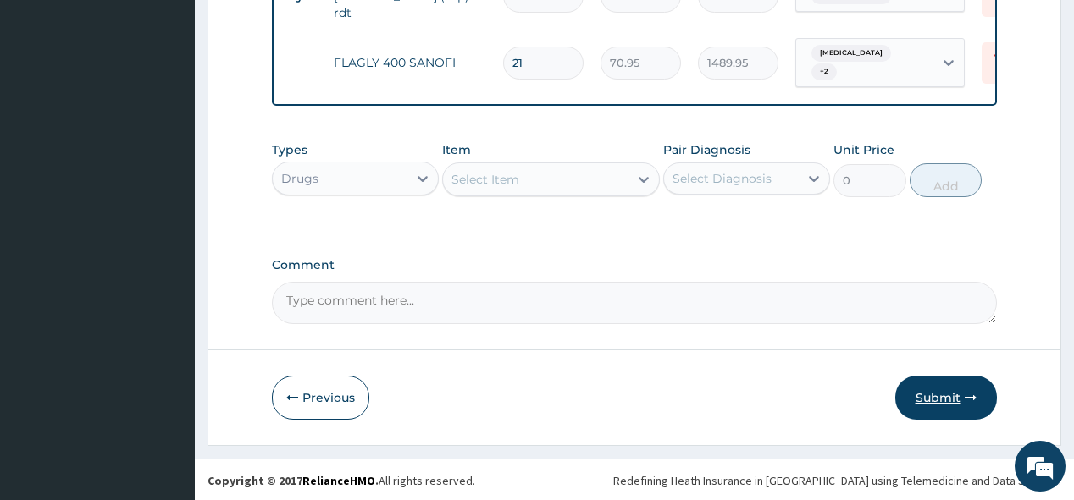
click at [945, 398] on button "Submit" at bounding box center [946, 398] width 102 height 44
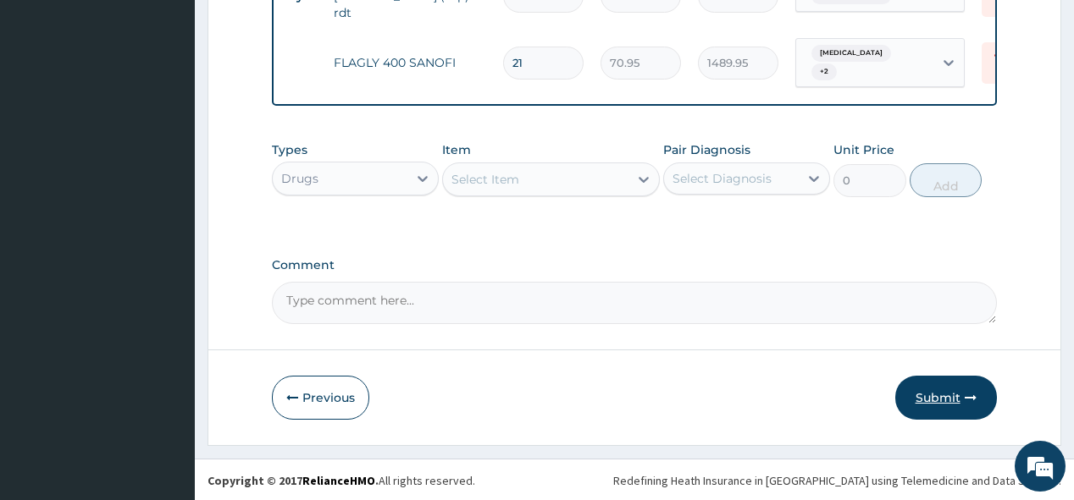
click at [945, 398] on button "Submit" at bounding box center [946, 398] width 102 height 44
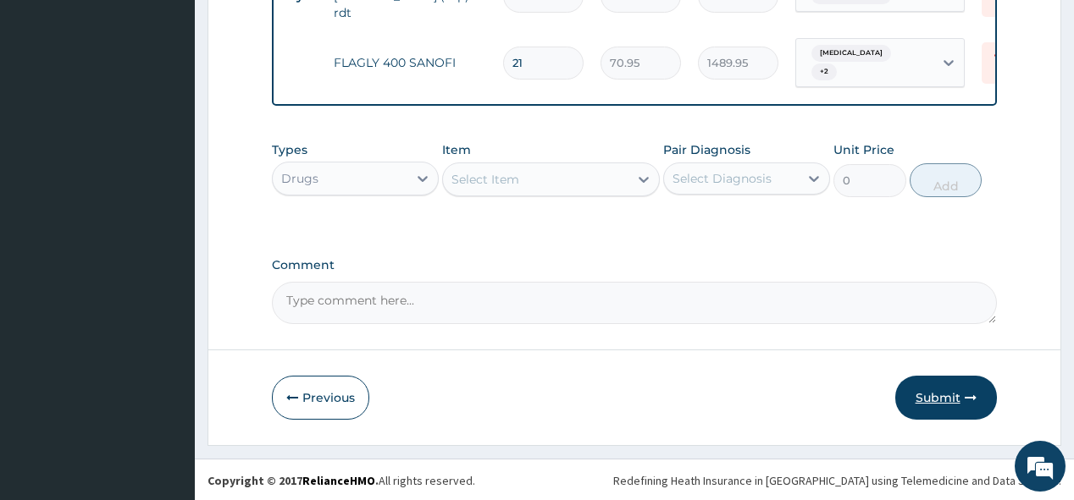
click at [945, 398] on button "Submit" at bounding box center [946, 398] width 102 height 44
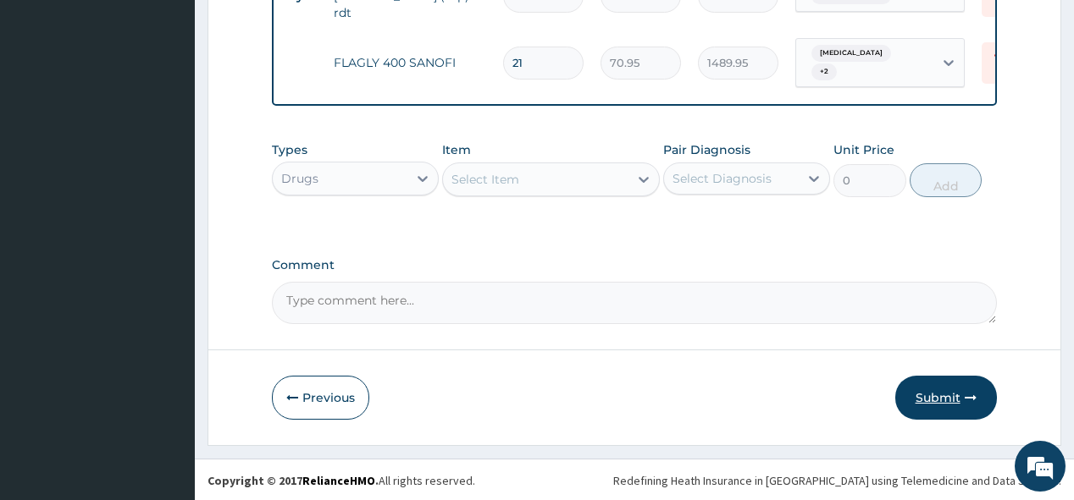
click at [945, 398] on button "Submit" at bounding box center [946, 398] width 102 height 44
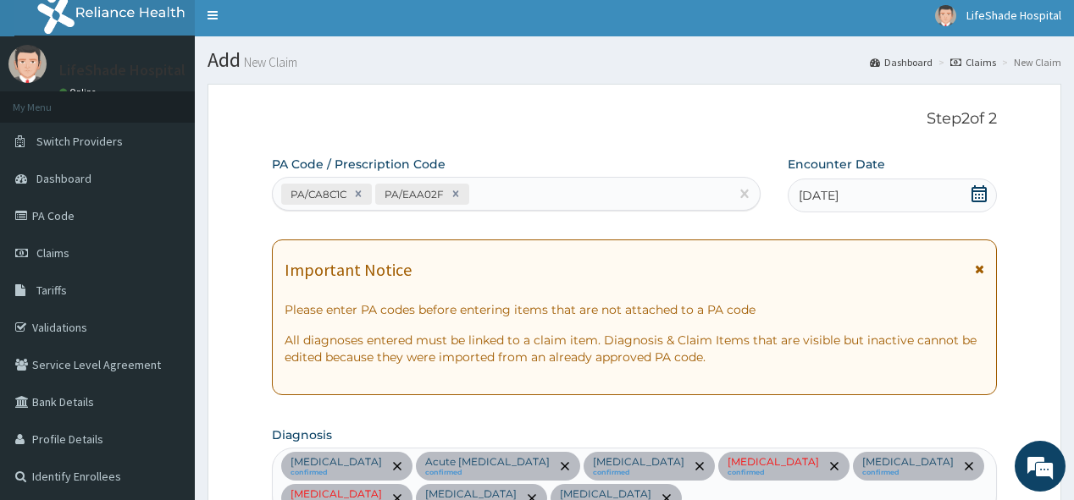
scroll to position [0, 0]
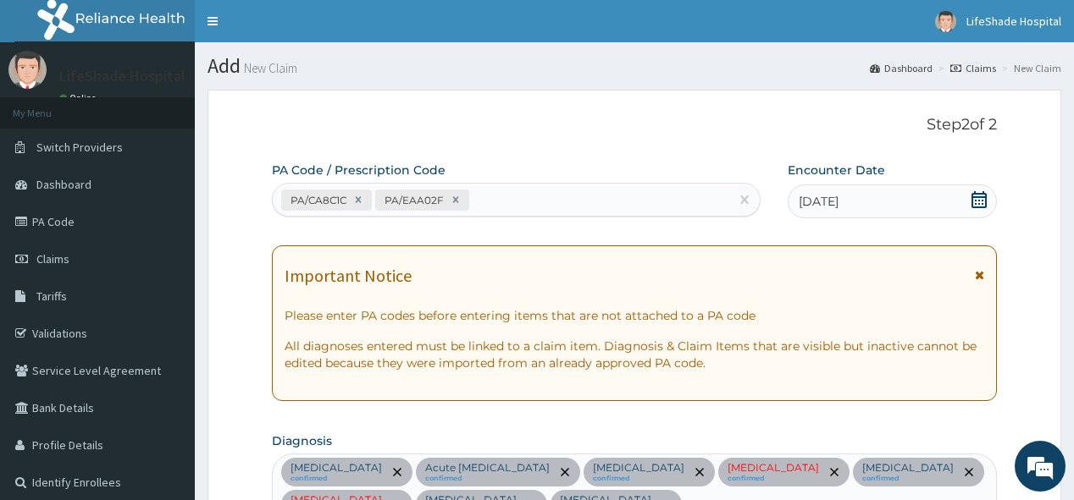
click at [830, 468] on icon "remove selection option" at bounding box center [834, 472] width 8 height 8
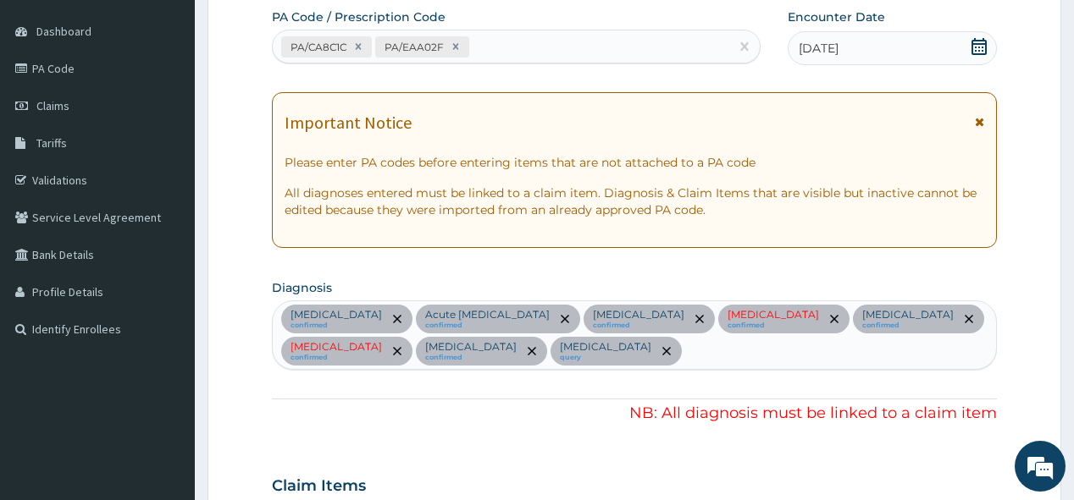
scroll to position [198, 0]
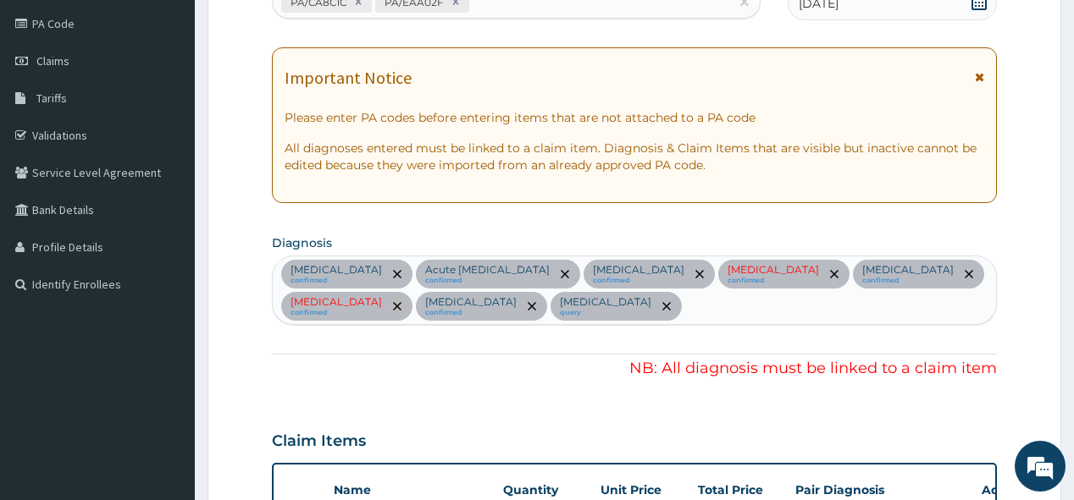
click at [393, 302] on icon "remove selection option" at bounding box center [397, 306] width 8 height 8
click at [821, 283] on div at bounding box center [833, 274] width 24 height 27
click at [830, 271] on icon "remove selection option" at bounding box center [834, 274] width 8 height 8
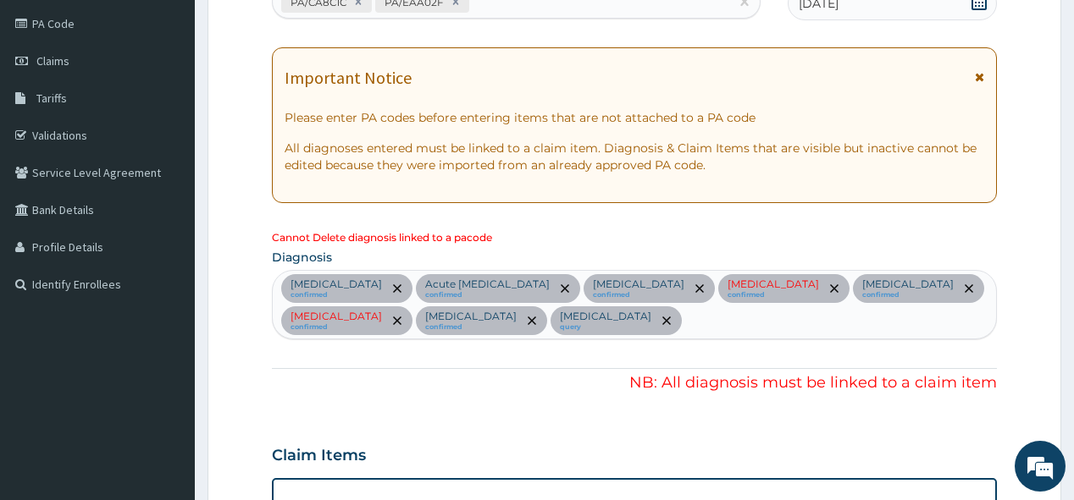
click at [788, 271] on div "Acute abdomen confirmed Acute peptic ulcer confirmed Gastroenteritis confirmed …" at bounding box center [634, 305] width 722 height 68
click at [830, 288] on icon "remove selection option" at bounding box center [834, 289] width 8 height 8
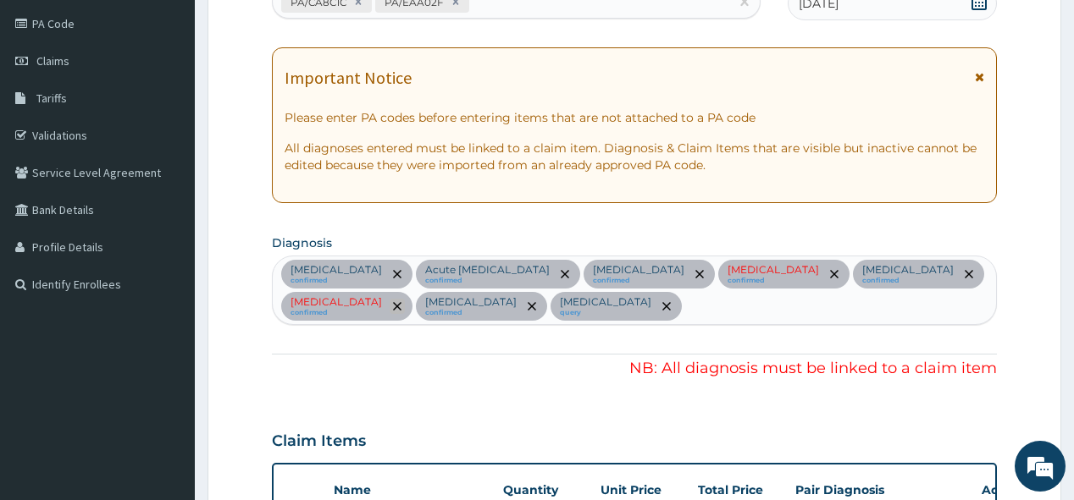
click at [393, 305] on icon "remove selection option" at bounding box center [397, 306] width 8 height 8
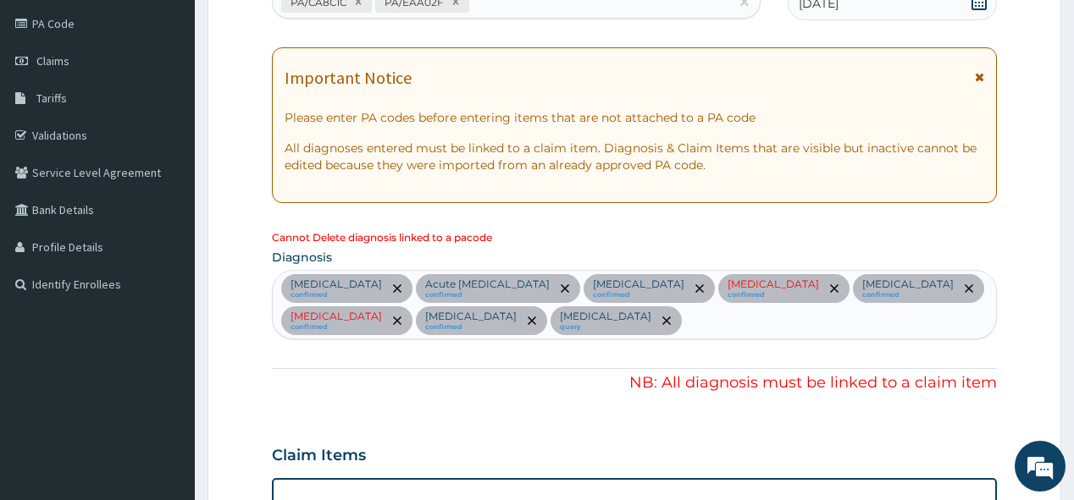
click at [372, 305] on div "Acute abdomen confirmed Acute peptic ulcer confirmed Gastroenteritis confirmed …" at bounding box center [634, 305] width 722 height 68
click at [393, 317] on icon "remove selection option" at bounding box center [397, 321] width 8 height 8
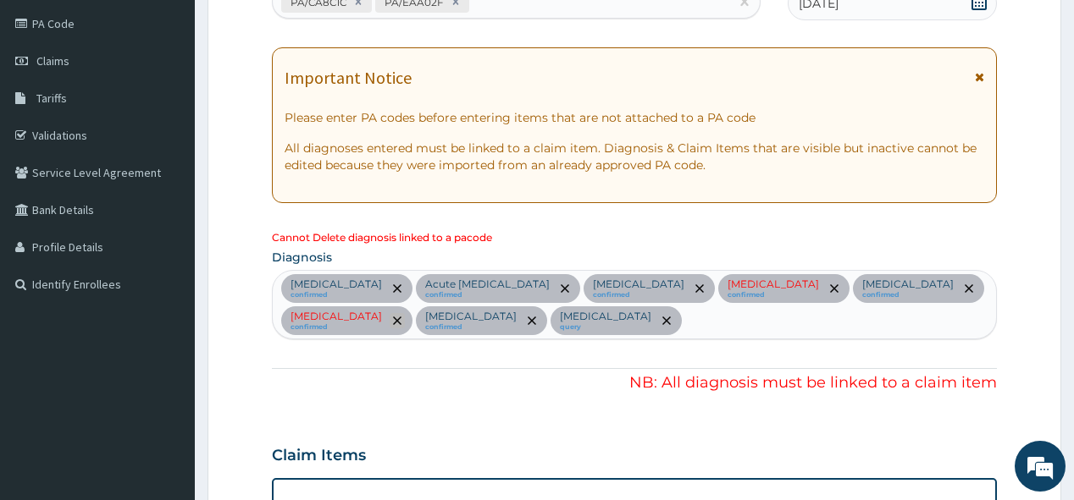
click at [393, 317] on icon "remove selection option" at bounding box center [397, 321] width 8 height 8
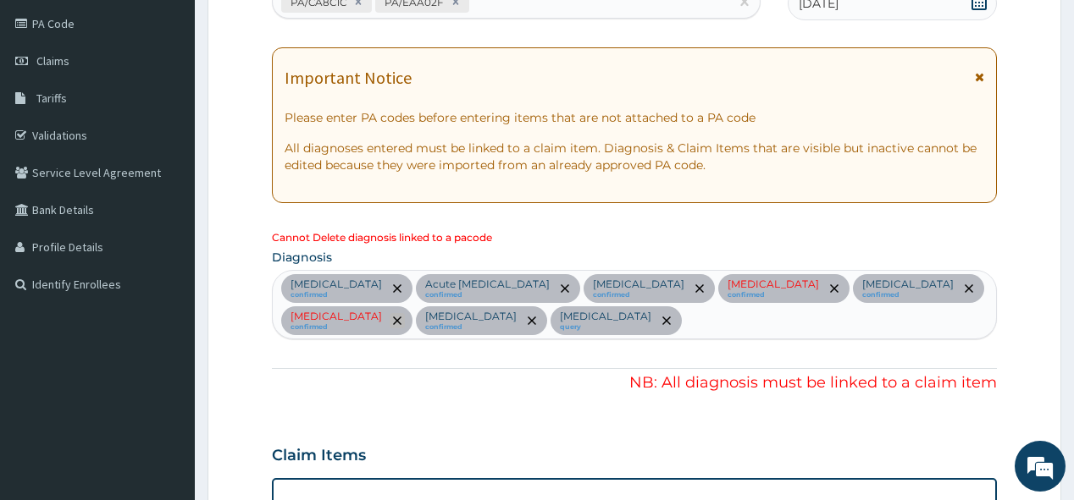
click at [393, 317] on icon "remove selection option" at bounding box center [397, 321] width 8 height 8
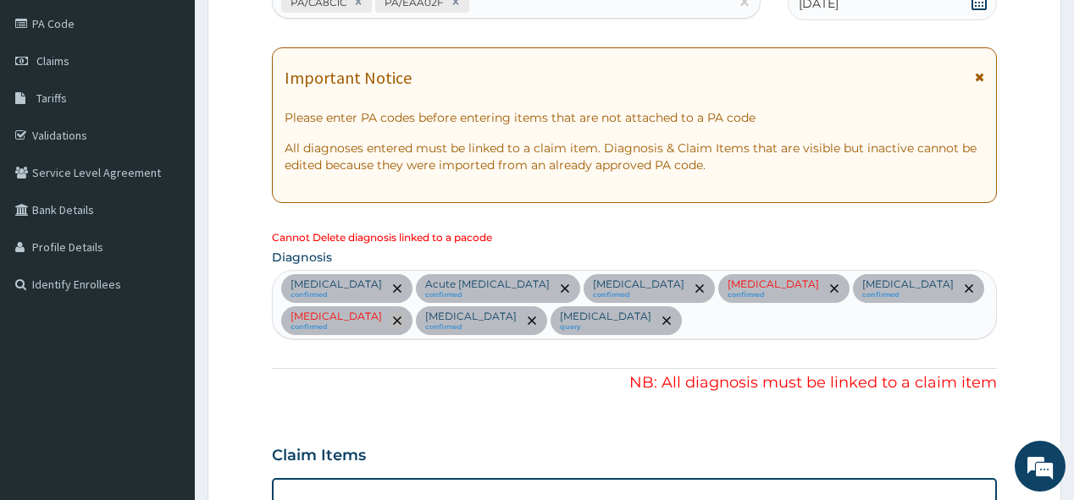
click at [393, 317] on icon "remove selection option" at bounding box center [397, 321] width 8 height 8
click at [393, 318] on icon "remove selection option" at bounding box center [397, 321] width 8 height 8
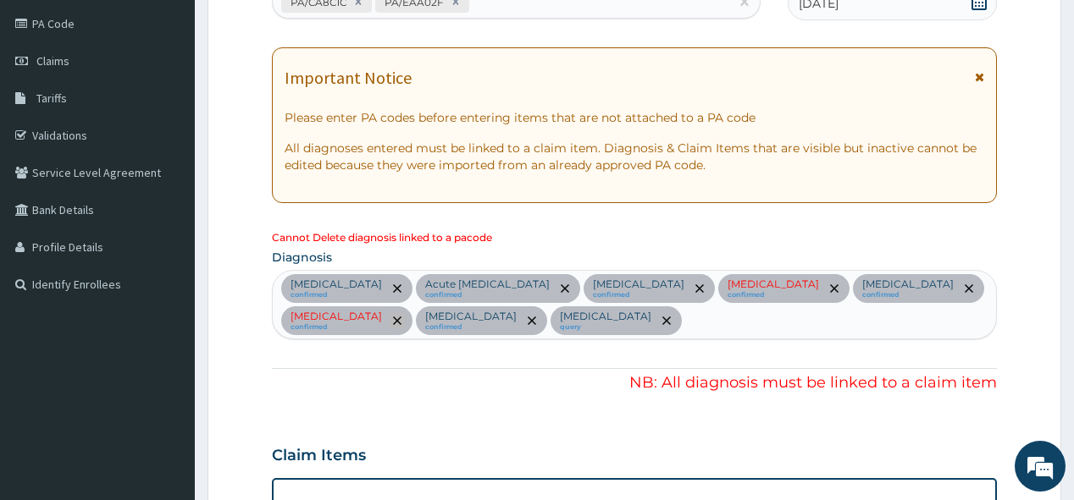
click at [393, 318] on icon "remove selection option" at bounding box center [397, 321] width 8 height 8
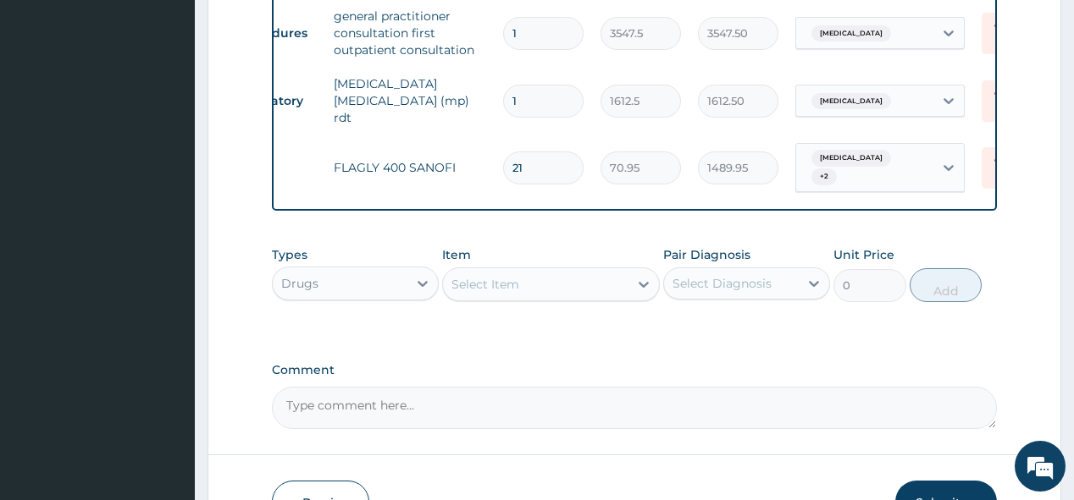
scroll to position [1514, 0]
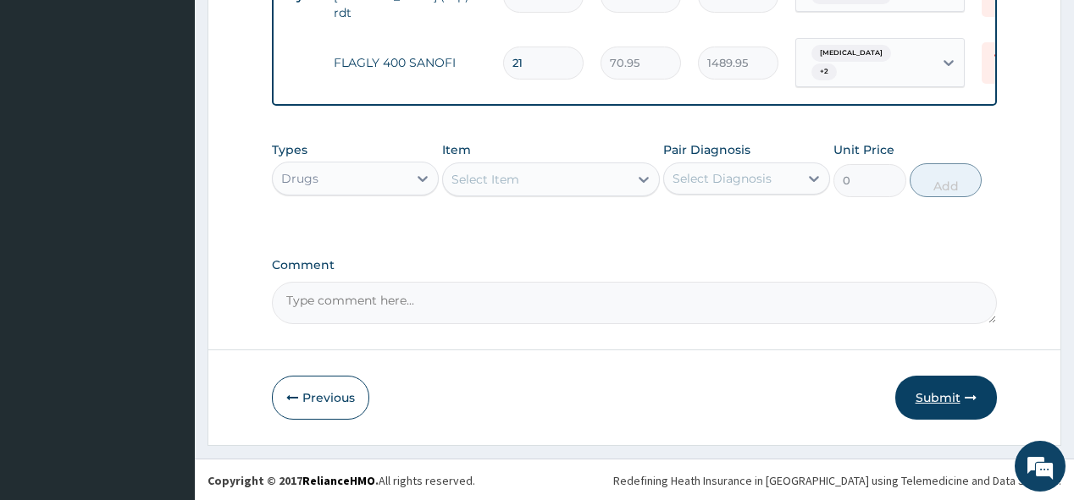
click at [944, 408] on button "Submit" at bounding box center [946, 398] width 102 height 44
click at [943, 394] on button "Submit" at bounding box center [946, 398] width 102 height 44
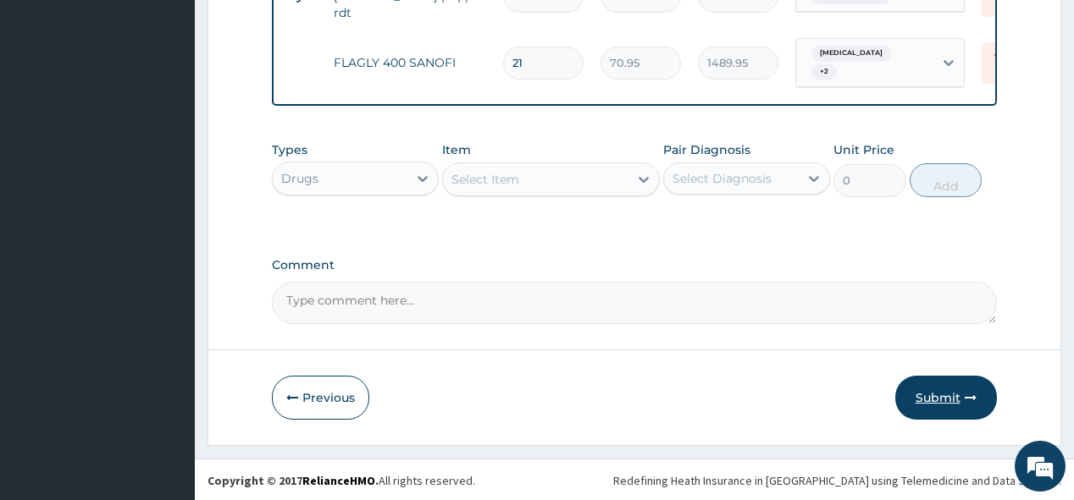
click at [943, 394] on button "Submit" at bounding box center [946, 398] width 102 height 44
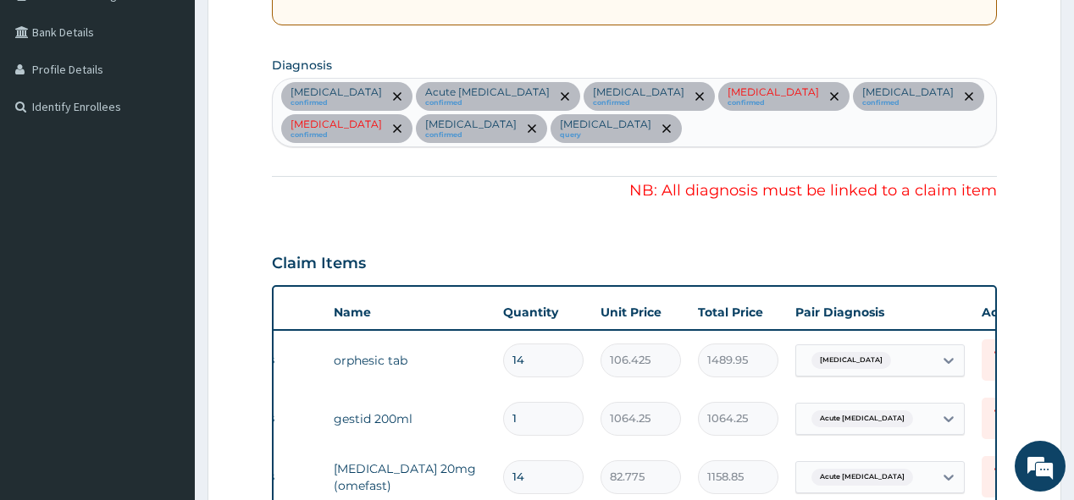
scroll to position [295, 0]
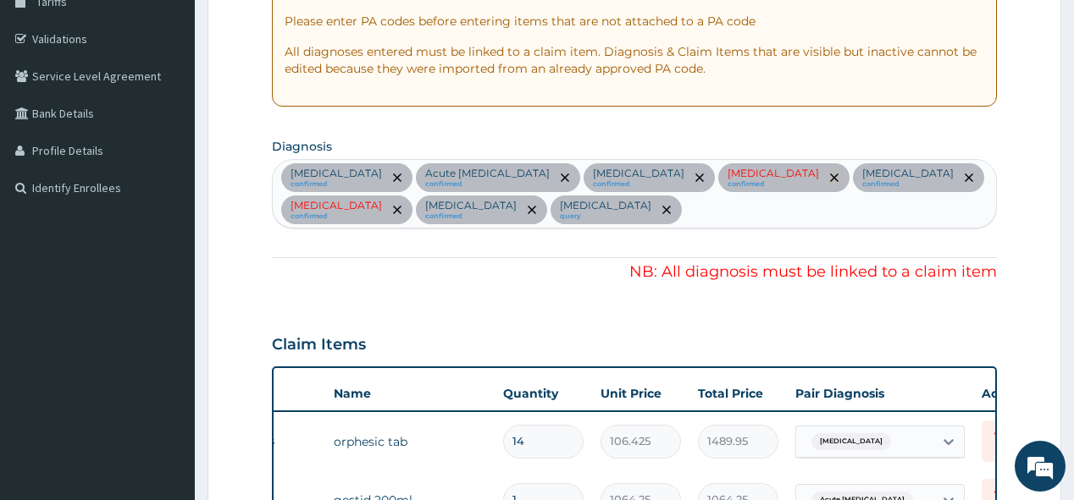
click at [830, 177] on icon "remove selection option" at bounding box center [834, 178] width 8 height 8
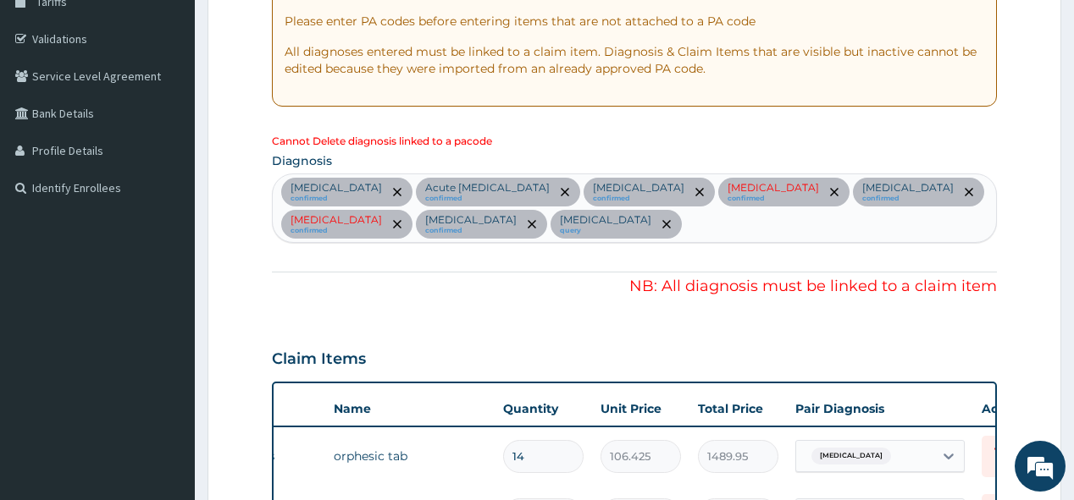
click at [786, 178] on div "Lumbar spondylosis confirmed" at bounding box center [783, 192] width 131 height 29
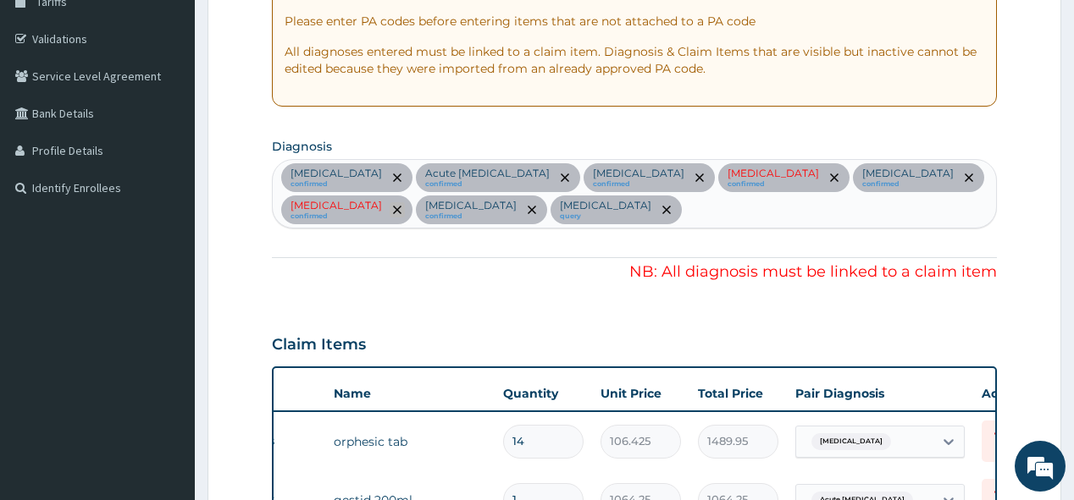
click at [393, 208] on icon "remove selection option" at bounding box center [397, 210] width 8 height 8
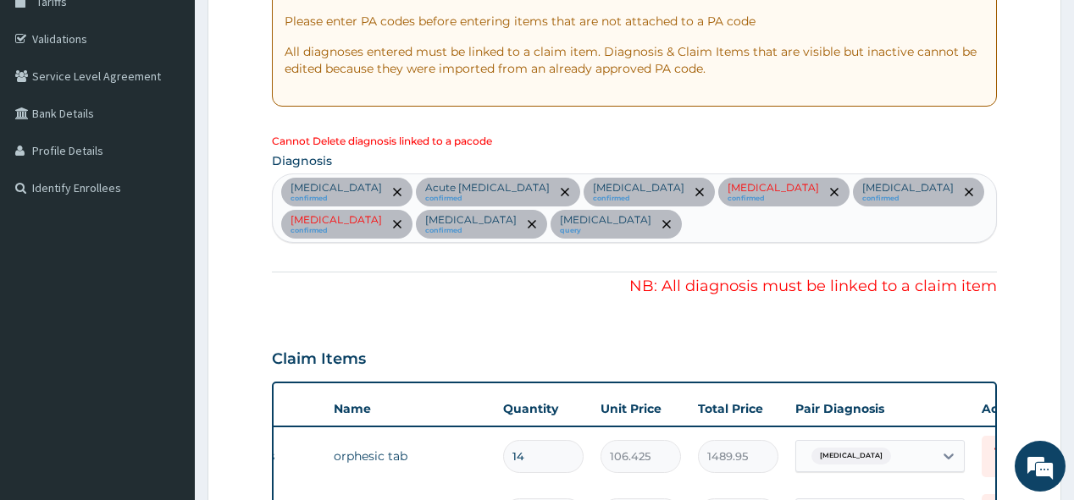
click at [373, 208] on div "Acute abdomen confirmed Acute peptic ulcer confirmed Gastroenteritis confirmed …" at bounding box center [634, 208] width 722 height 68
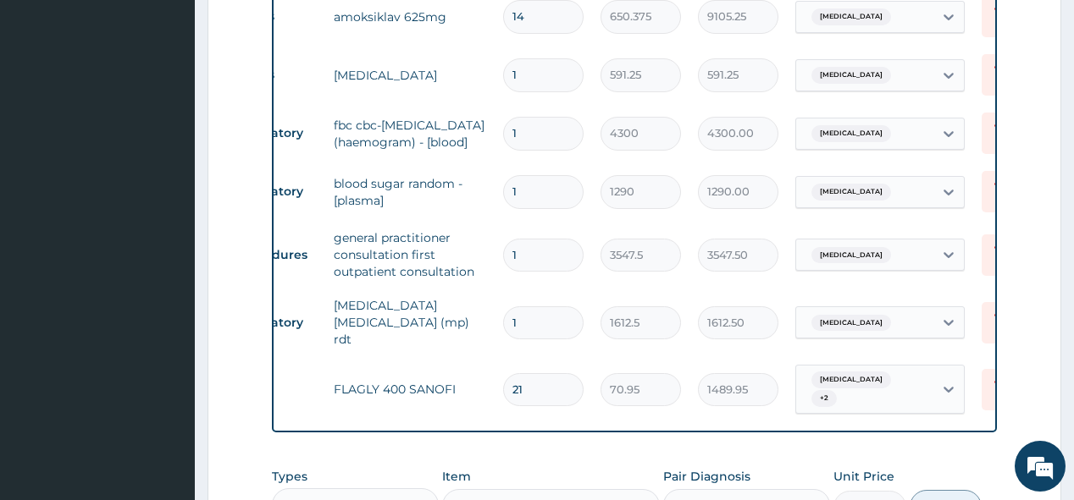
scroll to position [1189, 0]
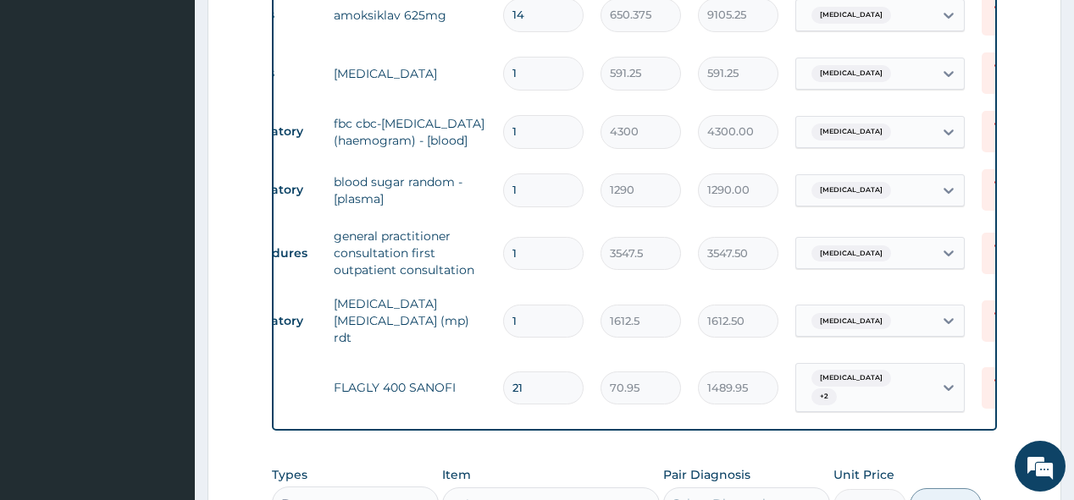
click at [450, 62] on td "diclofenac" at bounding box center [409, 74] width 169 height 34
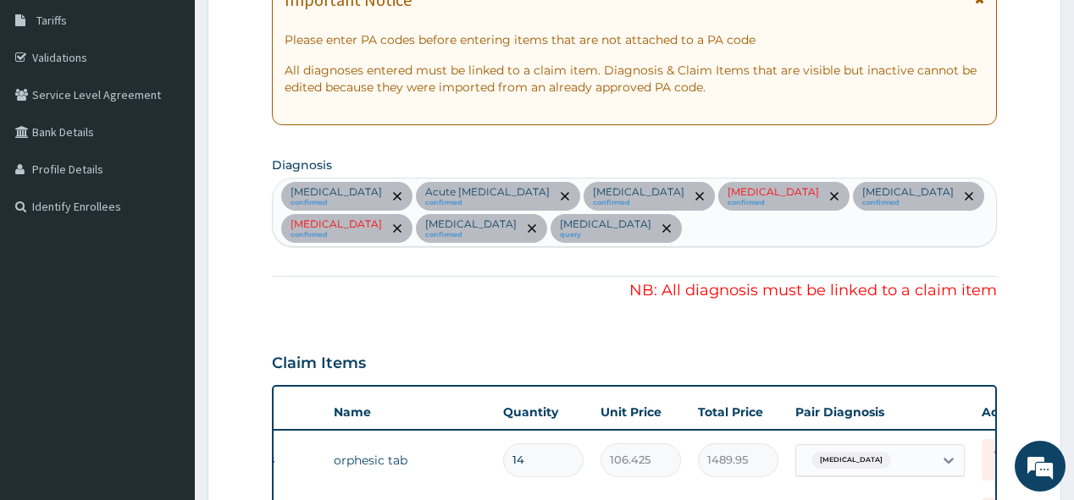
scroll to position [258, 0]
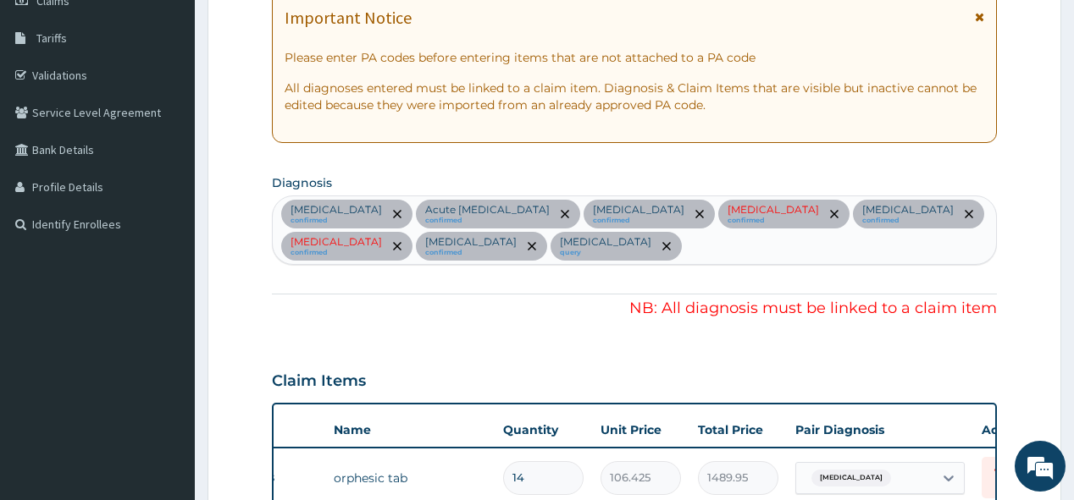
click at [970, 235] on div "Acute abdomen confirmed Acute peptic ulcer confirmed Gastroenteritis confirmed …" at bounding box center [634, 230] width 722 height 68
click at [969, 235] on div "Acute abdomen confirmed Acute peptic ulcer confirmed Gastroenteritis confirmed …" at bounding box center [634, 230] width 722 height 68
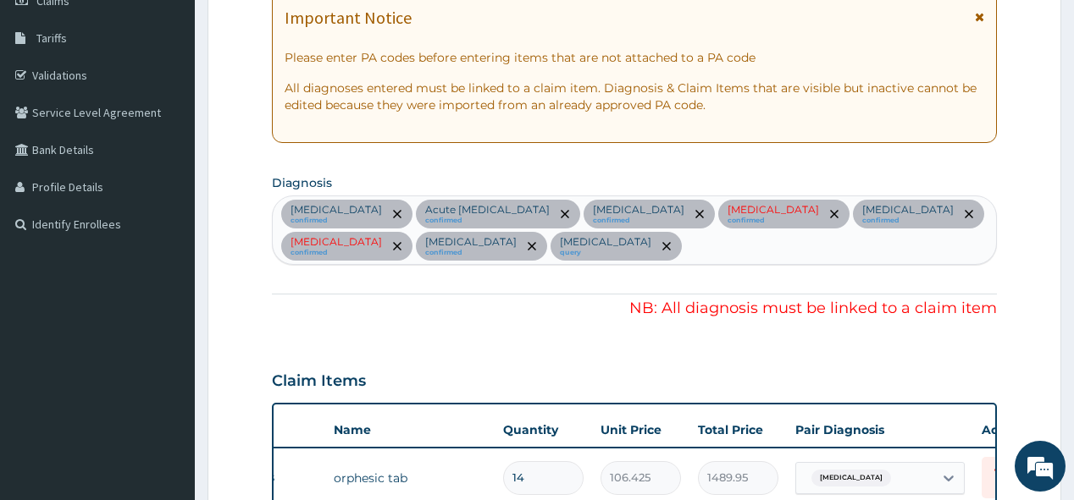
click at [969, 235] on div "Acute abdomen confirmed Acute peptic ulcer confirmed Gastroenteritis confirmed …" at bounding box center [634, 230] width 722 height 68
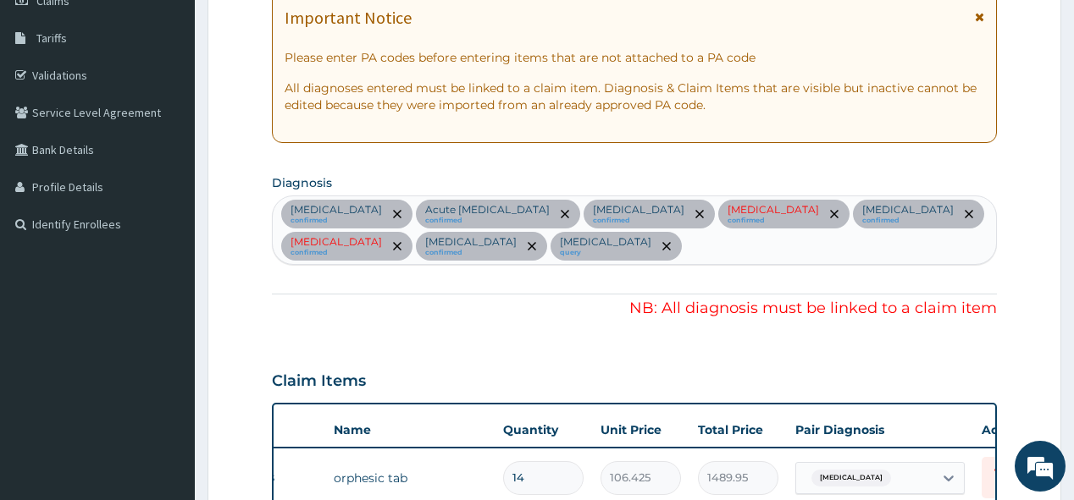
click at [969, 235] on div "Acute abdomen confirmed Acute peptic ulcer confirmed Gastroenteritis confirmed …" at bounding box center [634, 230] width 722 height 68
click at [830, 213] on icon "remove selection option" at bounding box center [834, 214] width 8 height 8
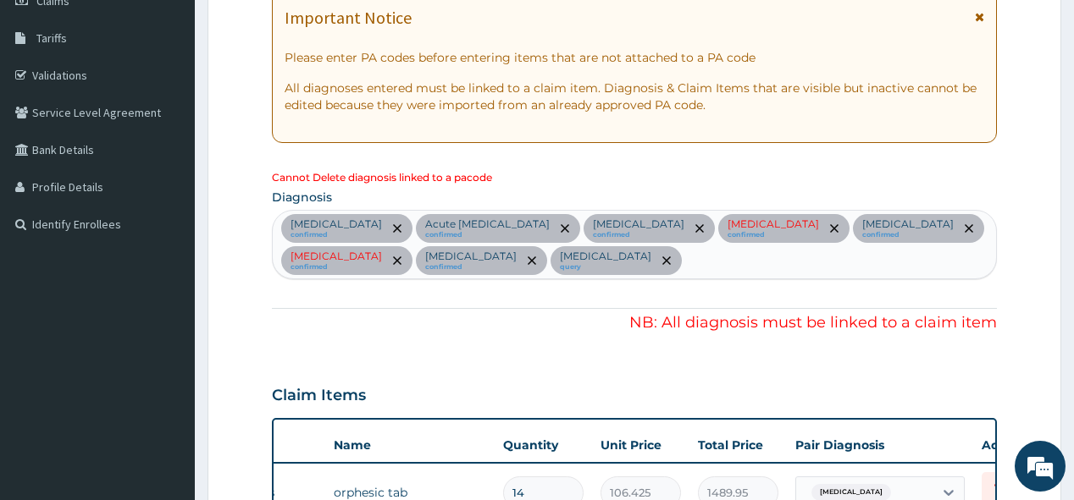
click at [787, 214] on div "Lumbar spondylosis confirmed" at bounding box center [783, 228] width 131 height 29
click at [830, 228] on icon "remove selection option" at bounding box center [834, 228] width 8 height 8
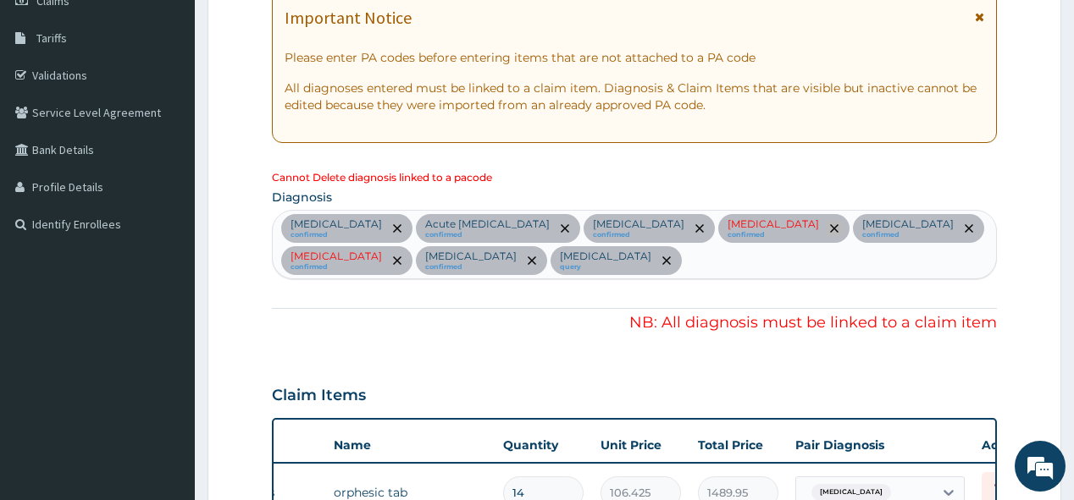
click at [830, 228] on icon "remove selection option" at bounding box center [834, 228] width 8 height 8
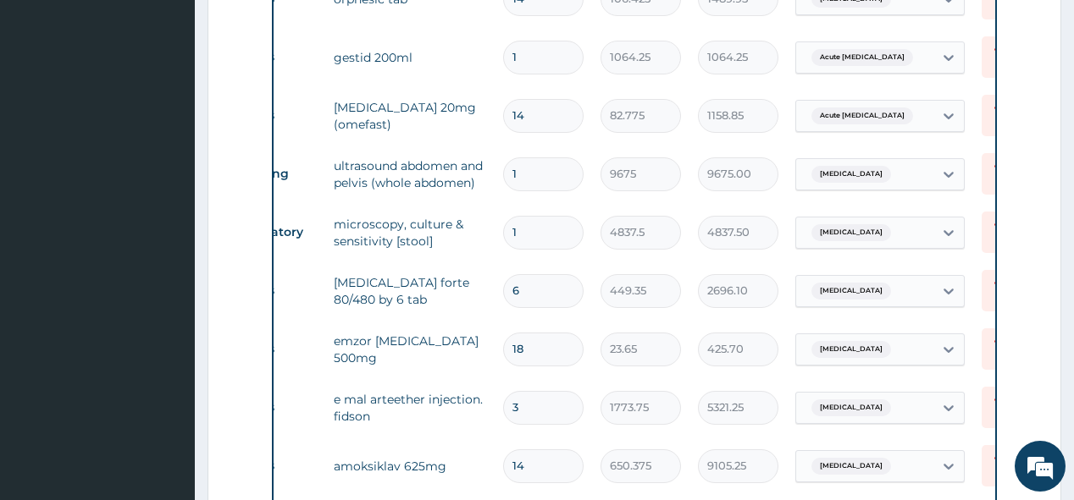
scroll to position [300, 0]
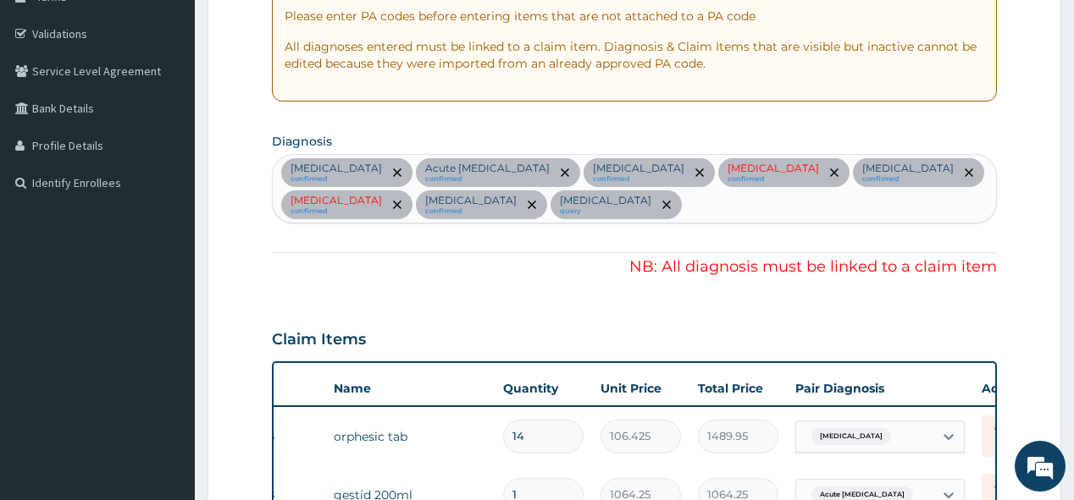
click at [925, 429] on div "Acute abdomen" at bounding box center [864, 437] width 137 height 29
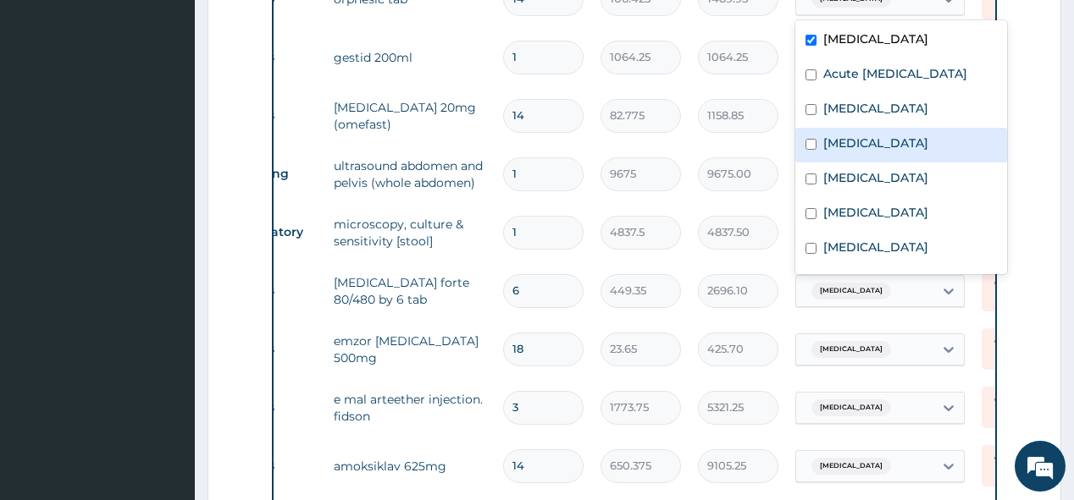
click at [813, 139] on input "checkbox" at bounding box center [810, 144] width 11 height 11
checkbox input "true"
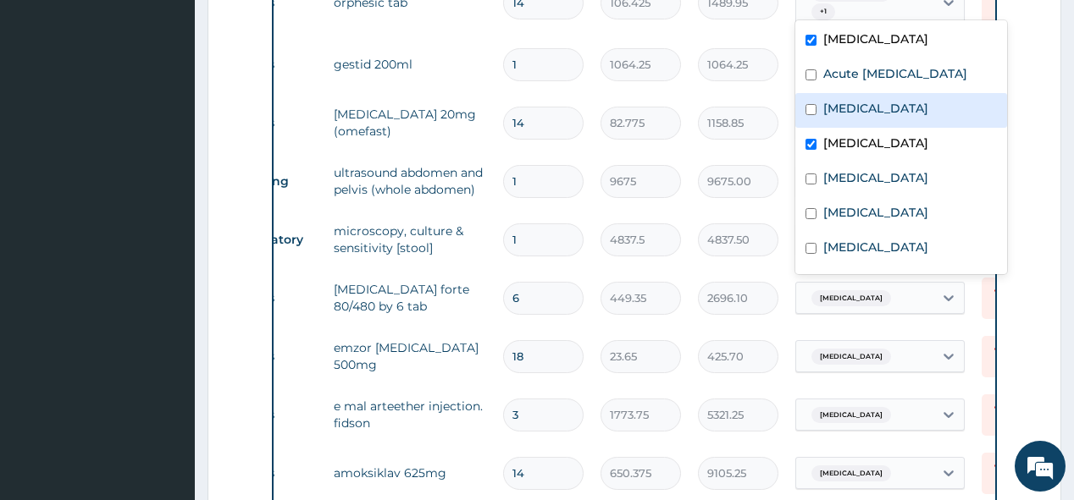
click at [1067, 131] on section "Step 2 of 2 PA Code / Prescription Code PA/CA8C1C PA/EAA02F Encounter Date 09-0…" at bounding box center [634, 290] width 879 height 1903
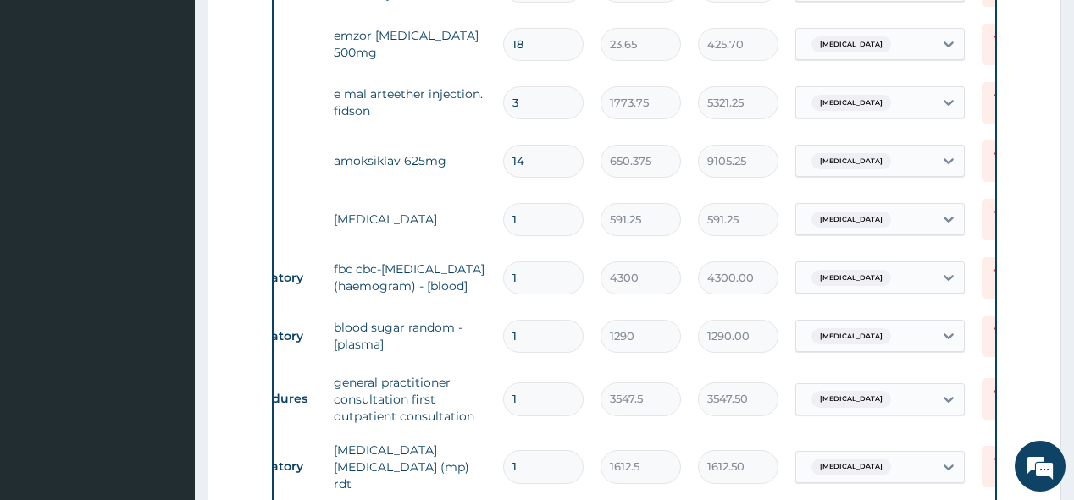
scroll to position [1047, 0]
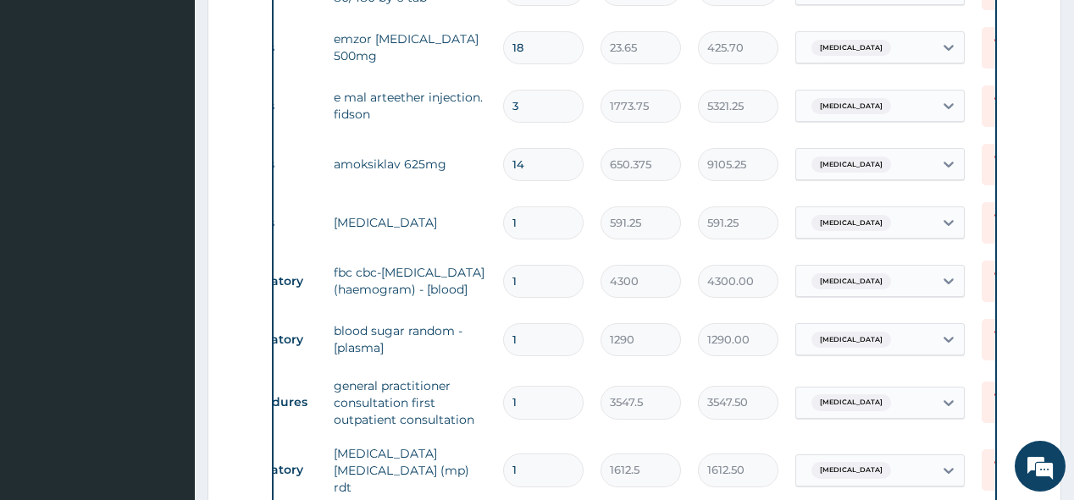
click at [881, 213] on div "Malaria" at bounding box center [864, 223] width 137 height 29
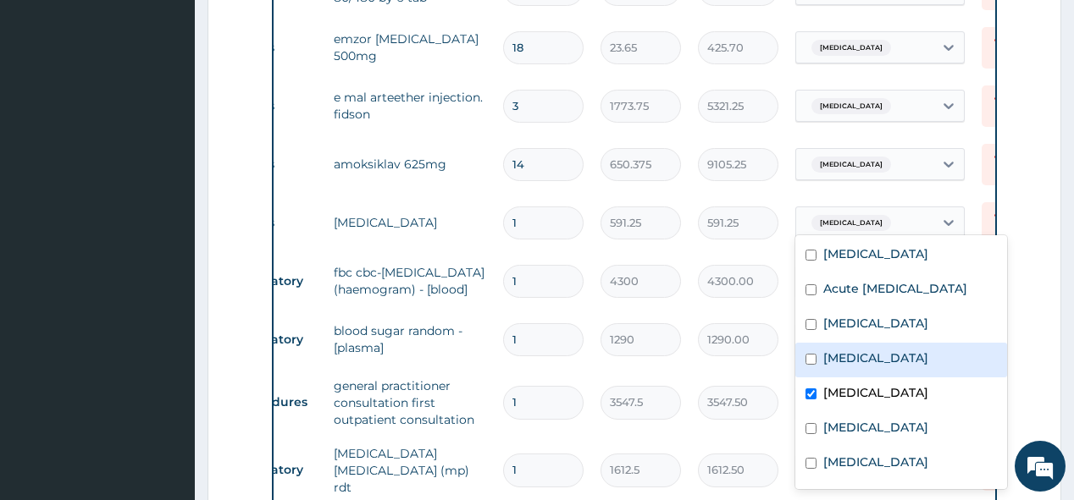
click at [811, 359] on input "checkbox" at bounding box center [810, 359] width 11 height 11
checkbox input "true"
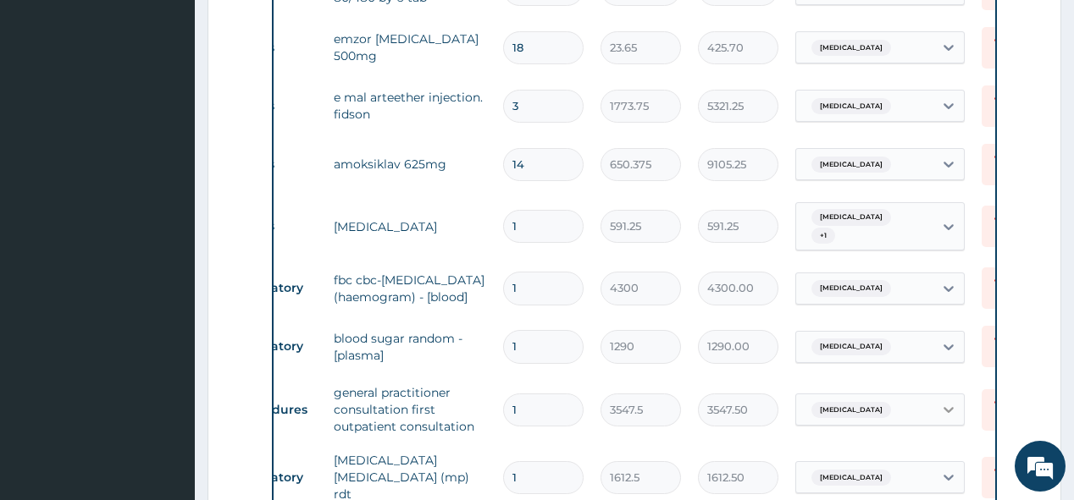
click at [951, 408] on icon at bounding box center [949, 411] width 10 height 6
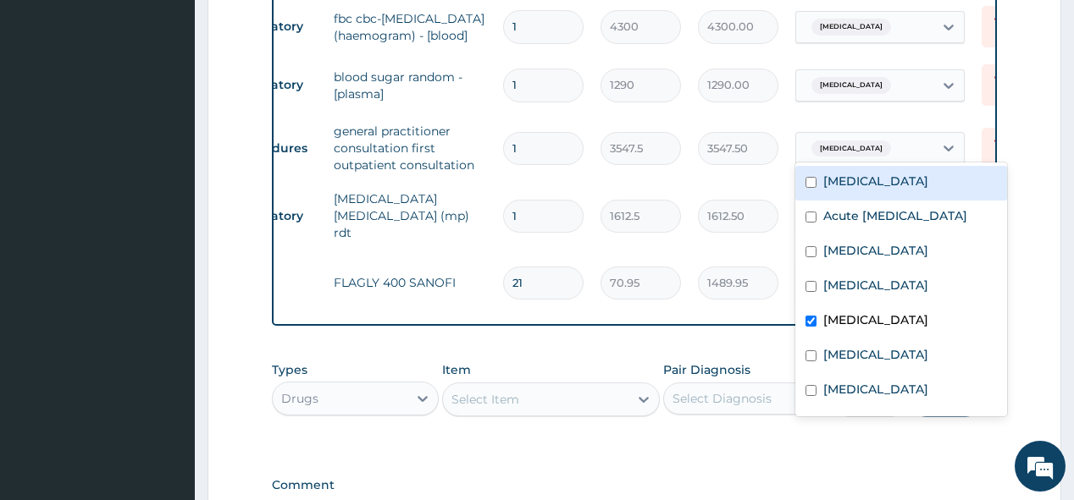
scroll to position [1335, 0]
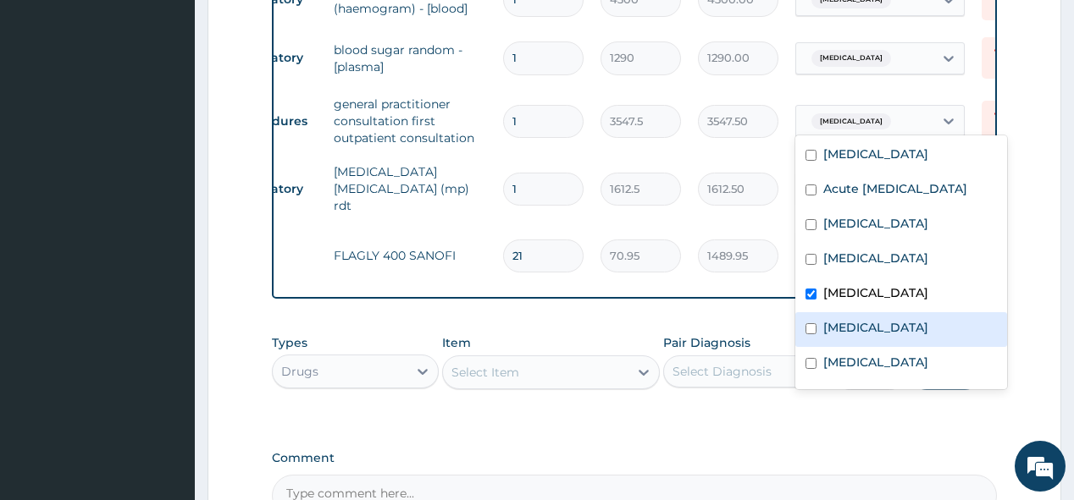
click at [813, 332] on input "checkbox" at bounding box center [810, 328] width 11 height 11
checkbox input "true"
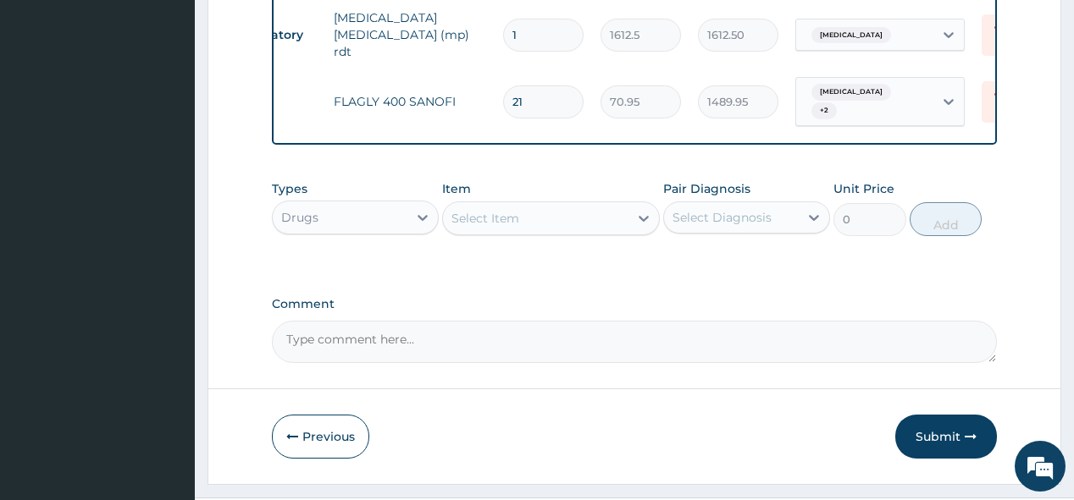
scroll to position [1514, 0]
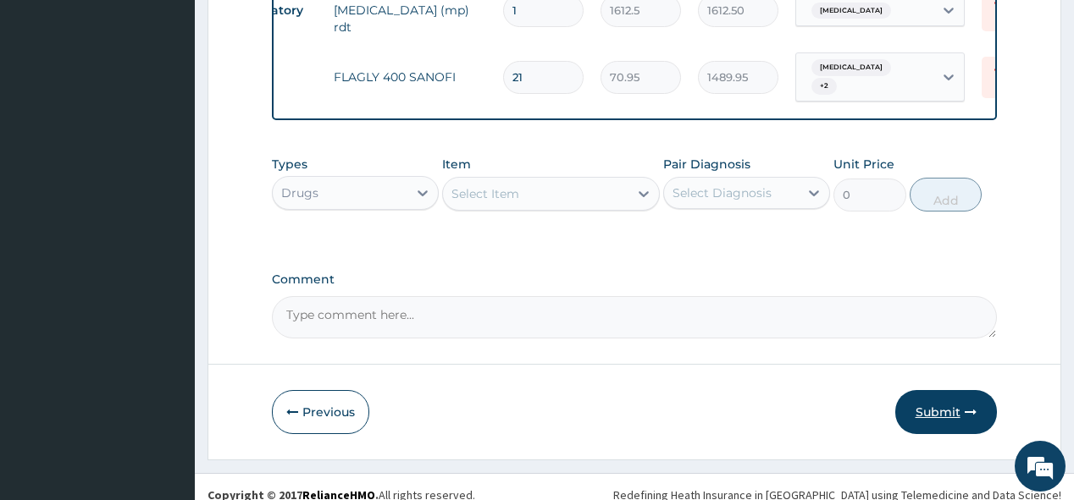
click at [938, 390] on button "Submit" at bounding box center [946, 412] width 102 height 44
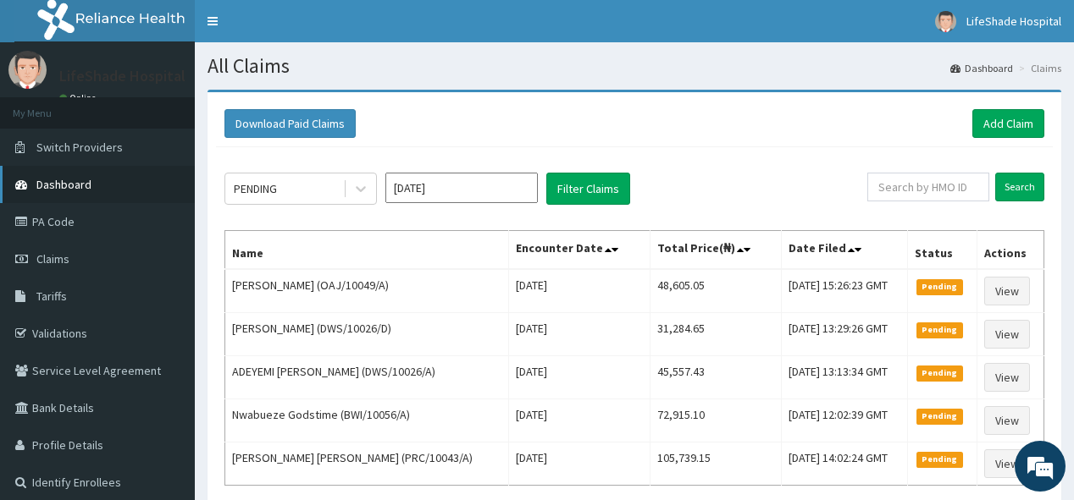
click at [80, 180] on span "Dashboard" at bounding box center [63, 184] width 55 height 15
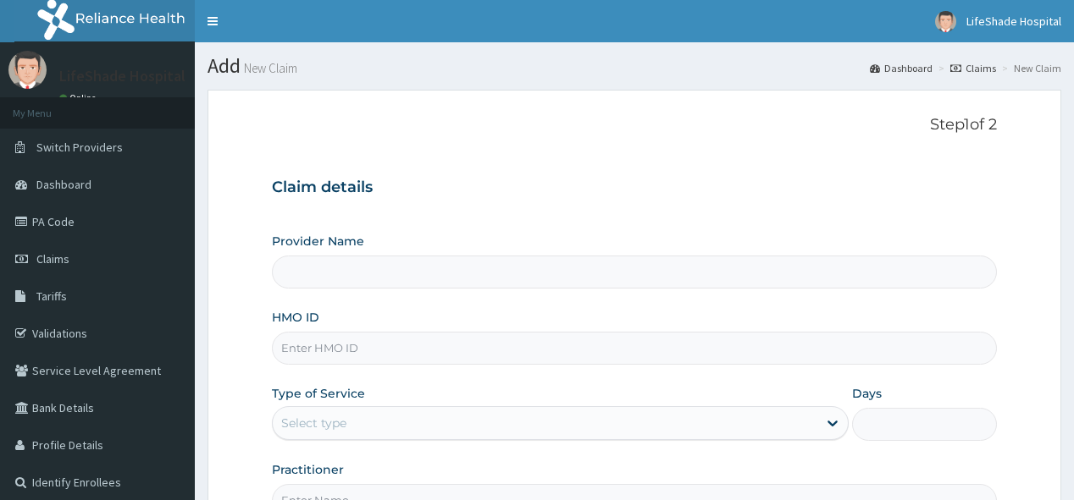
type input "LifeShade Hospital and Medical Facilities LTD"
